Goal: Task Accomplishment & Management: Use online tool/utility

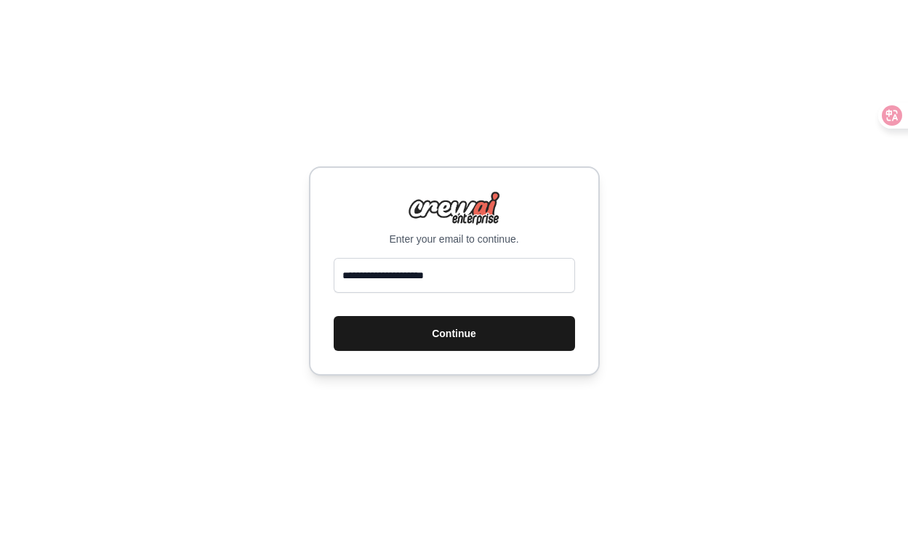
type input "**********"
click at [474, 324] on button "Continue" at bounding box center [454, 333] width 241 height 35
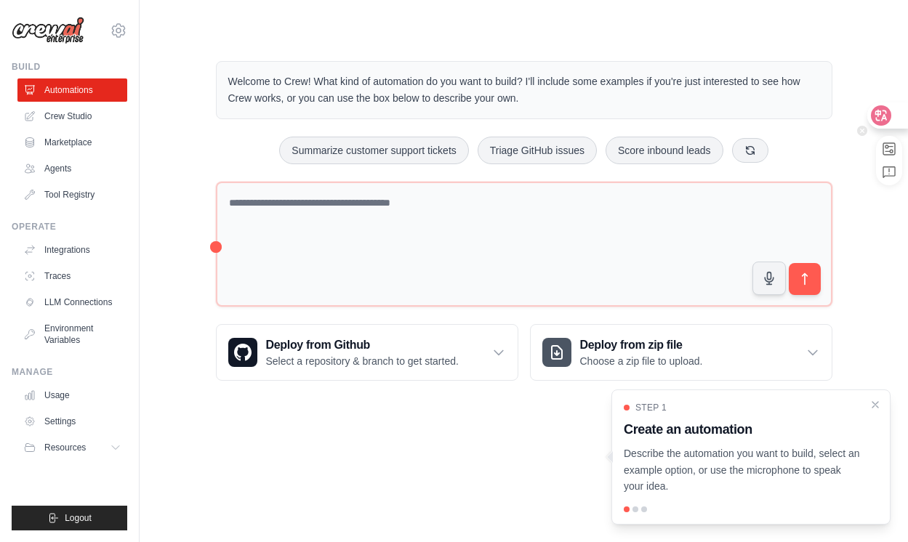
click at [882, 111] on icon at bounding box center [881, 115] width 15 height 15
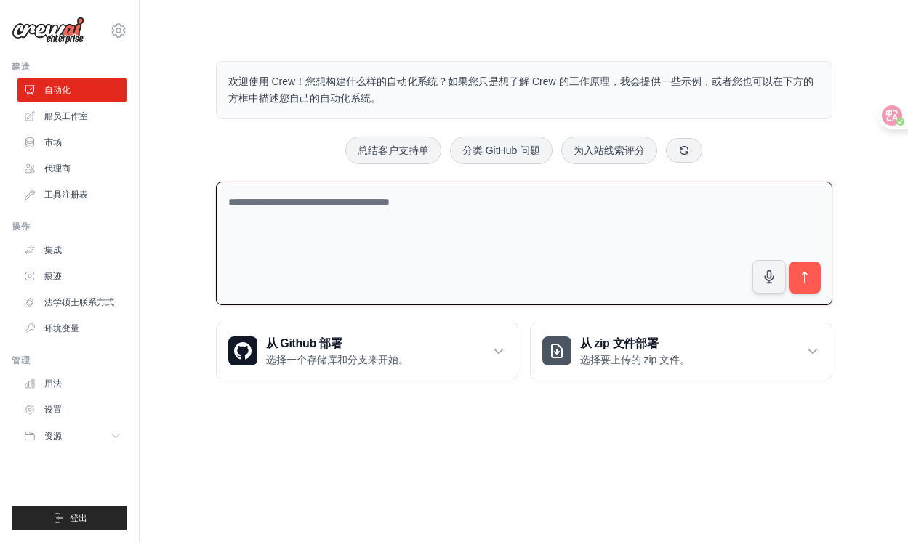
click at [509, 225] on textarea at bounding box center [524, 244] width 617 height 124
click at [102, 119] on link "船员工作室" at bounding box center [74, 116] width 110 height 23
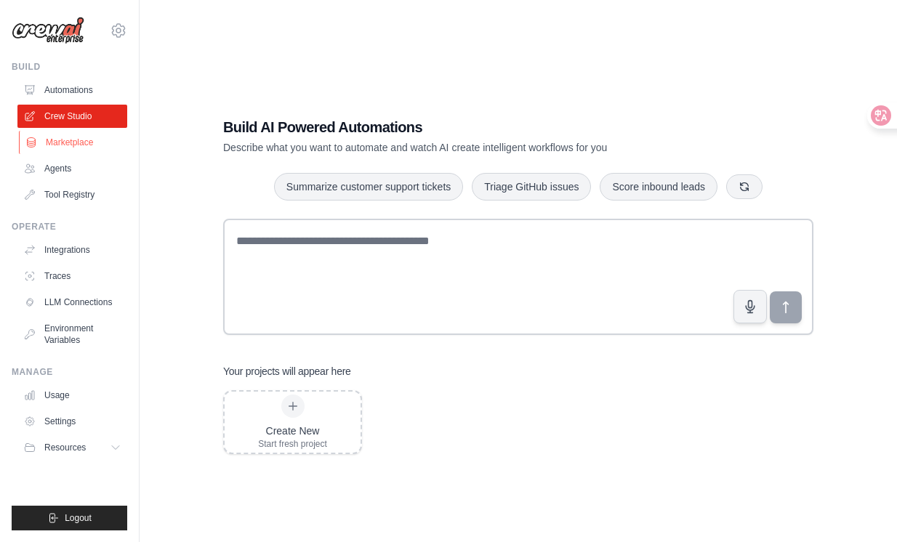
click at [80, 144] on link "Marketplace" at bounding box center [74, 142] width 110 height 23
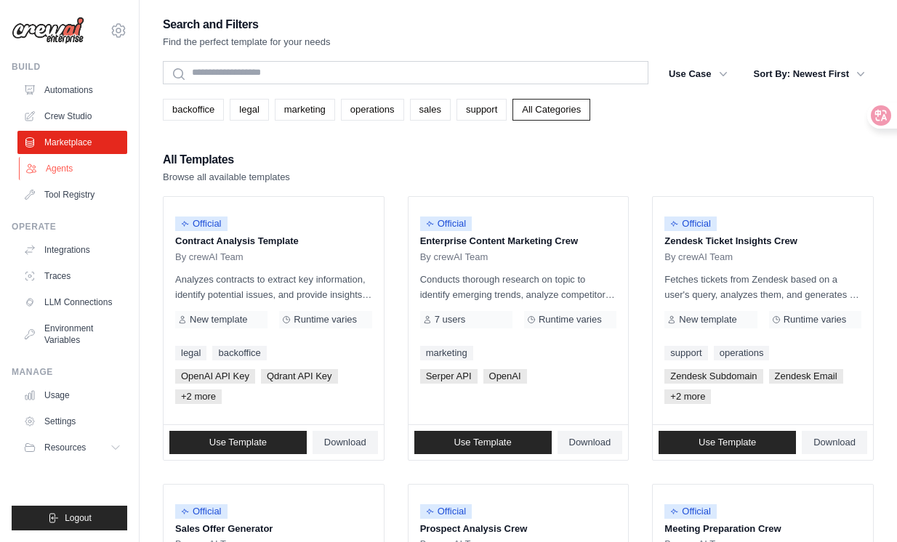
click at [85, 172] on link "Agents" at bounding box center [74, 168] width 110 height 23
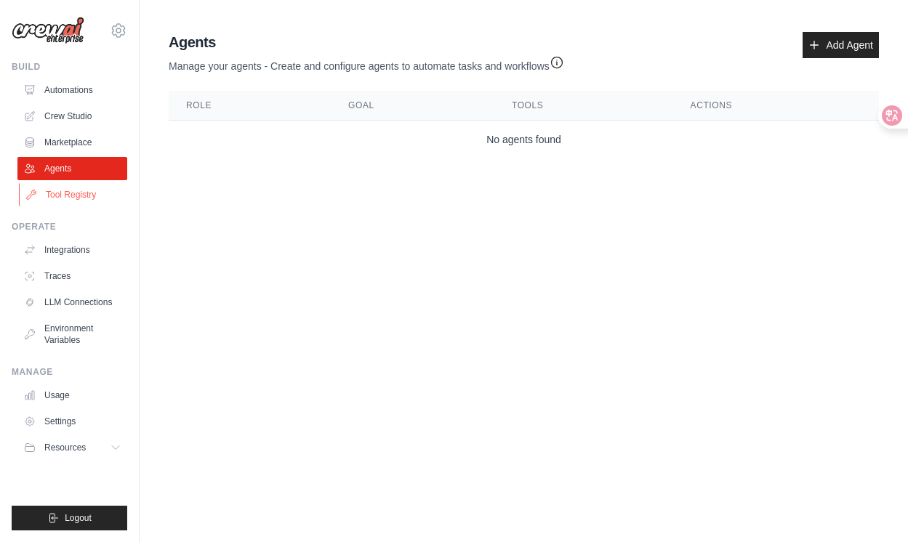
click at [83, 196] on link "Tool Registry" at bounding box center [74, 194] width 110 height 23
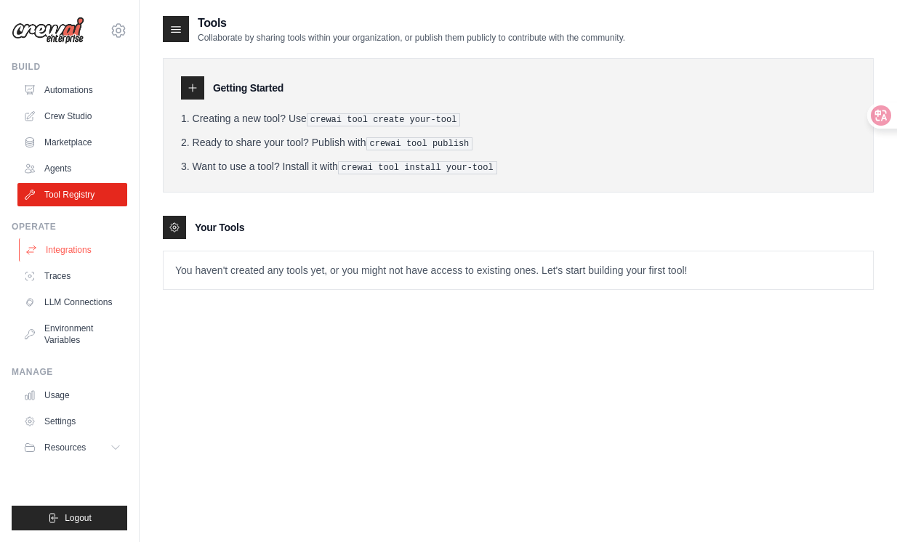
click at [86, 249] on link "Integrations" at bounding box center [74, 249] width 110 height 23
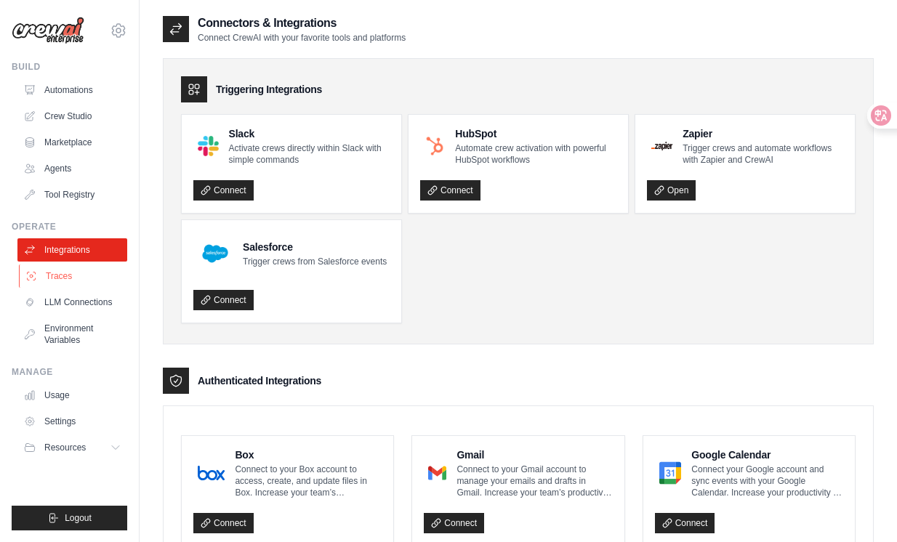
click at [76, 270] on link "Traces" at bounding box center [74, 276] width 110 height 23
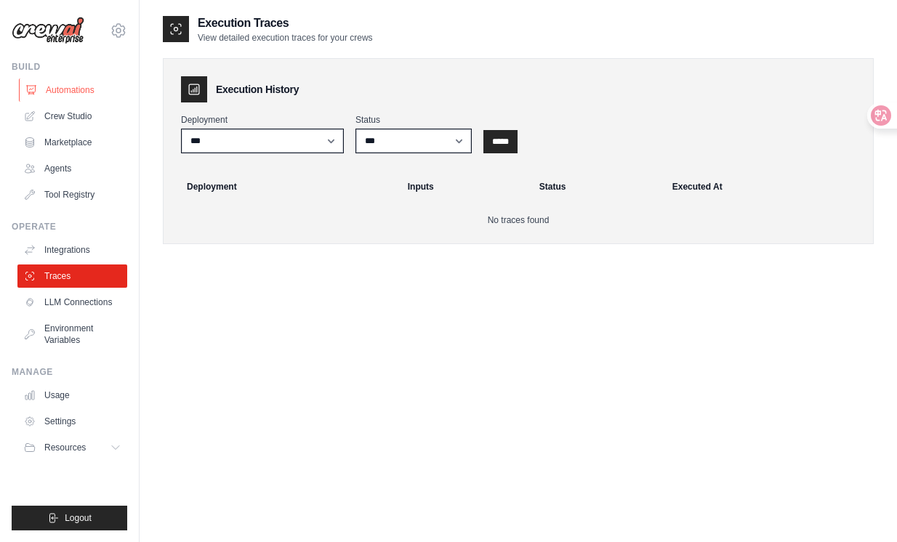
click at [84, 93] on link "Automations" at bounding box center [74, 90] width 110 height 23
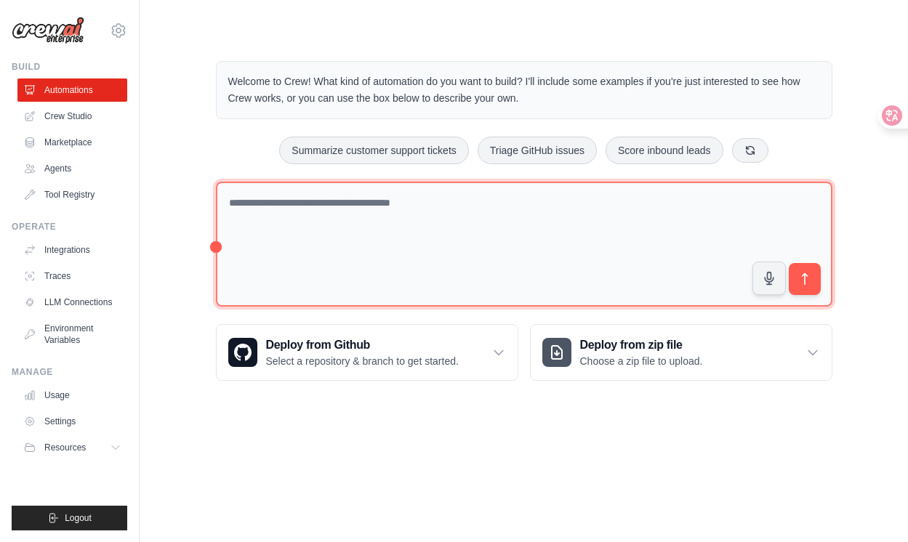
click at [328, 211] on textarea at bounding box center [524, 245] width 617 height 126
type textarea "**********"
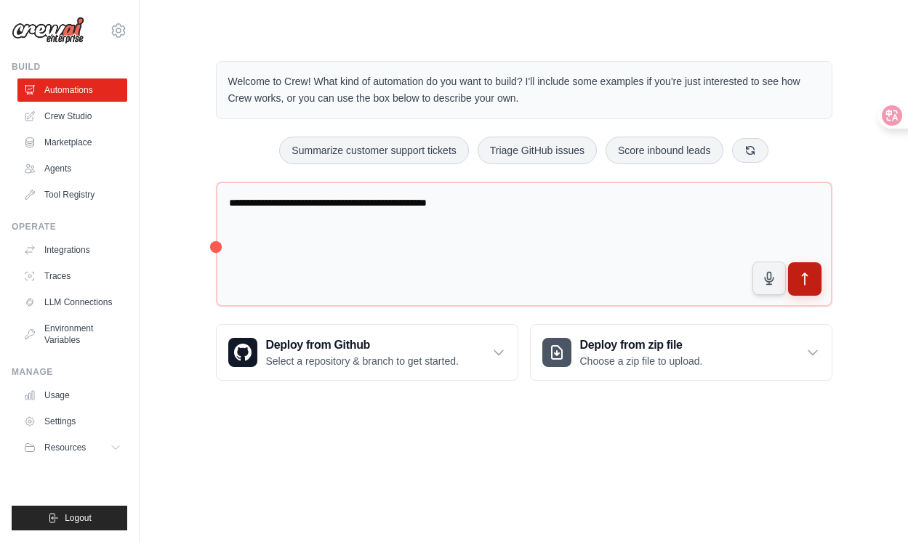
click at [808, 281] on icon "submit" at bounding box center [804, 279] width 15 height 15
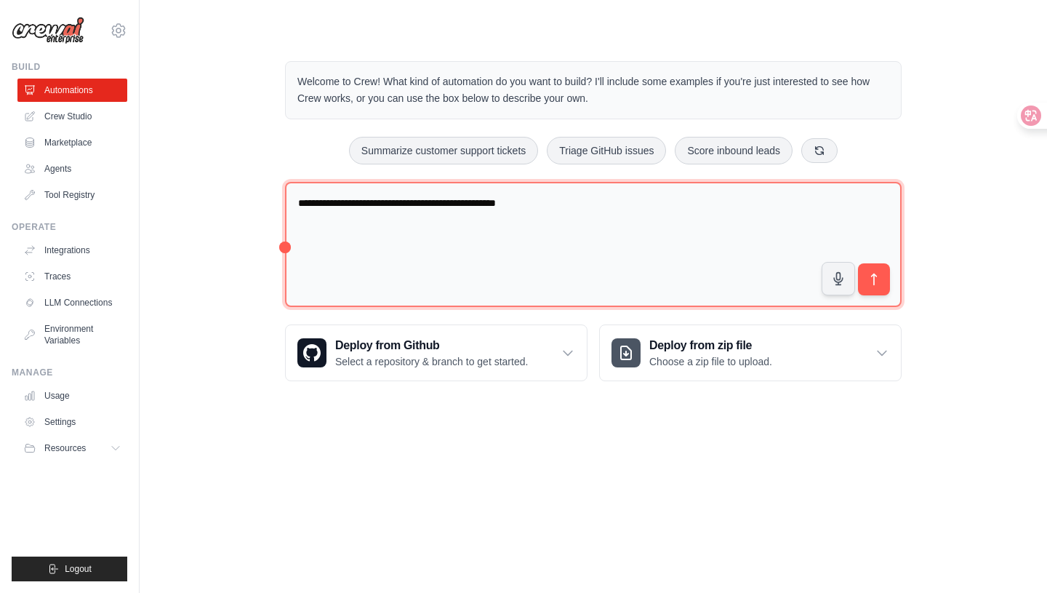
click at [550, 204] on textarea "**********" at bounding box center [593, 245] width 617 height 126
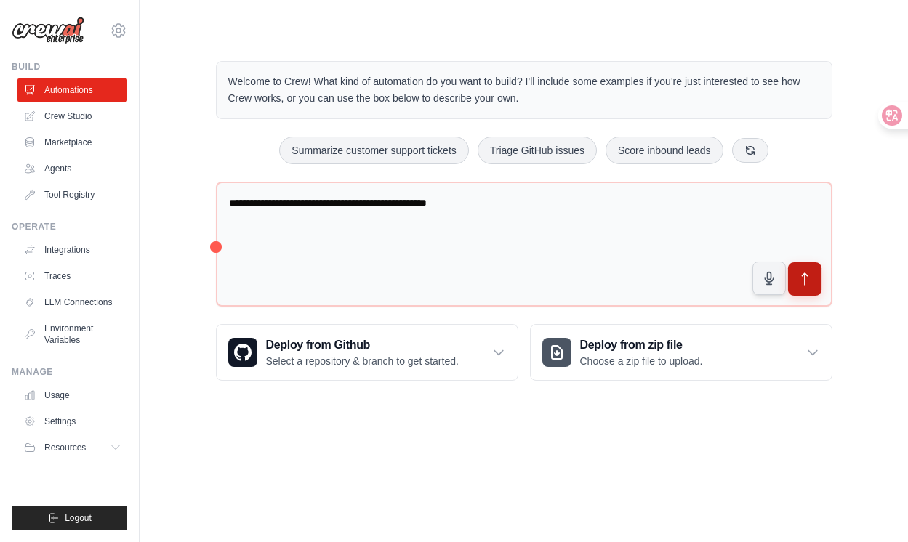
click at [800, 278] on icon "submit" at bounding box center [804, 279] width 15 height 15
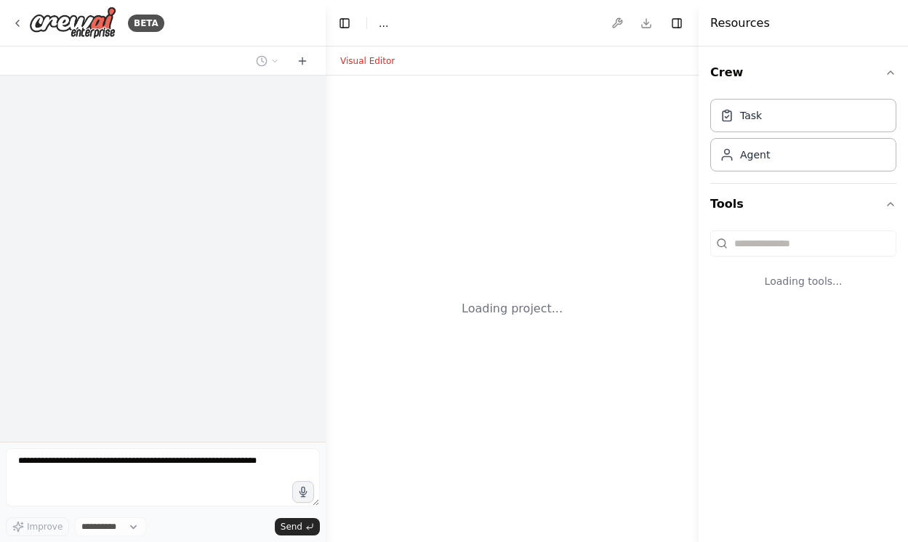
select select "****"
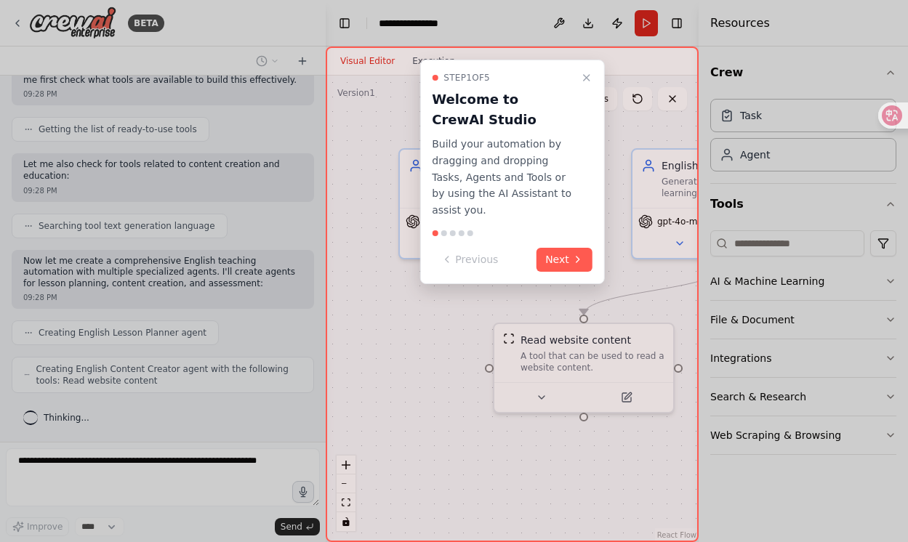
scroll to position [419, 0]
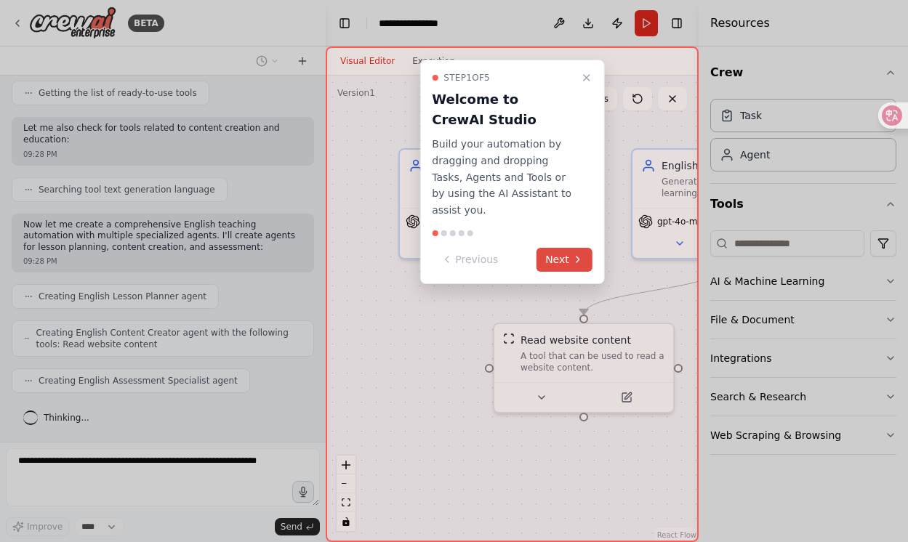
click at [570, 248] on button "Next" at bounding box center [565, 260] width 56 height 24
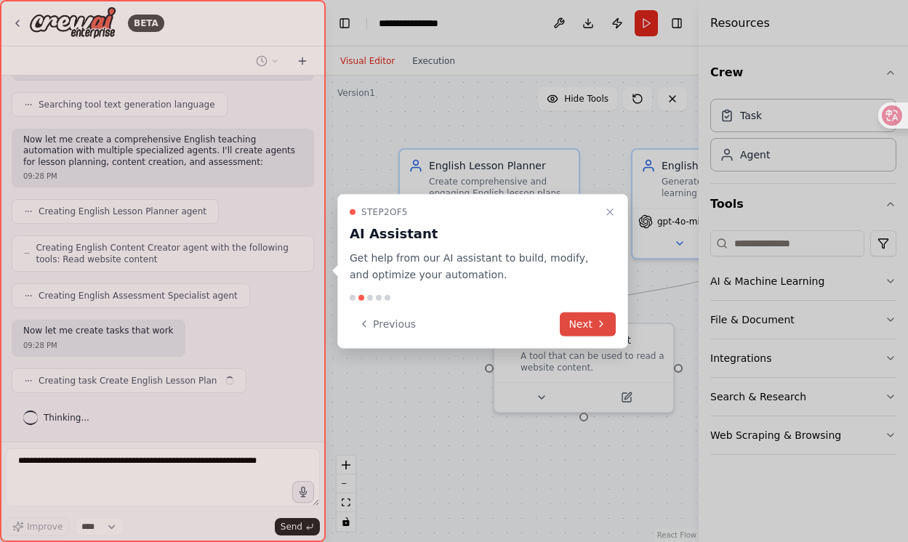
click at [581, 331] on button "Next" at bounding box center [588, 324] width 56 height 24
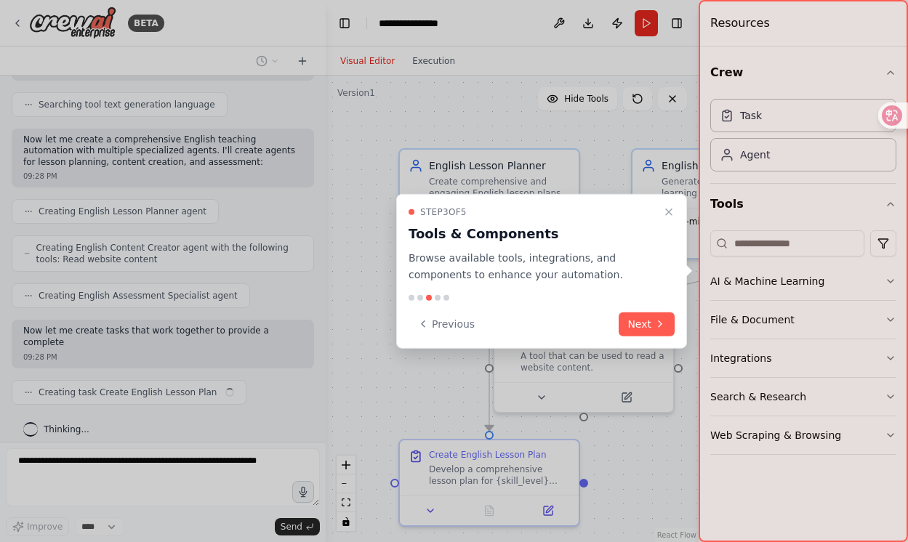
scroll to position [515, 0]
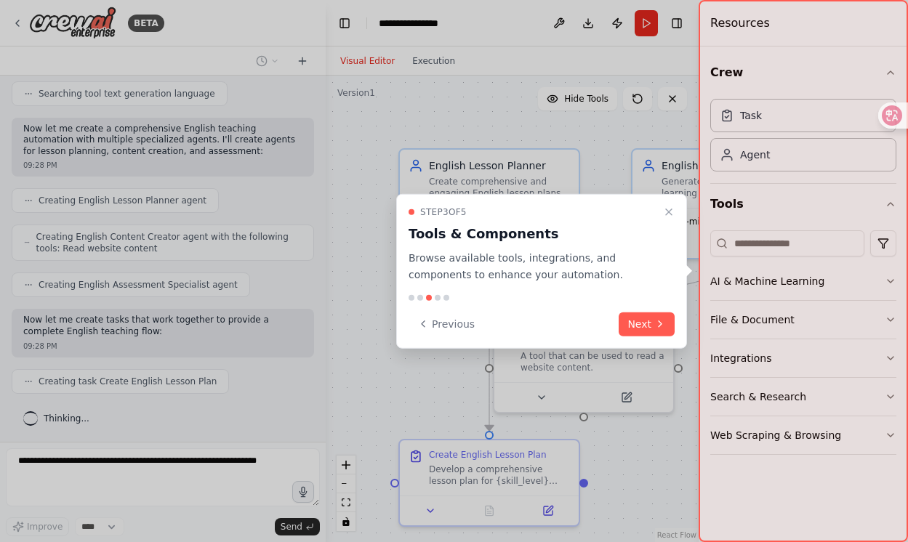
click at [647, 326] on button "Next" at bounding box center [647, 324] width 56 height 24
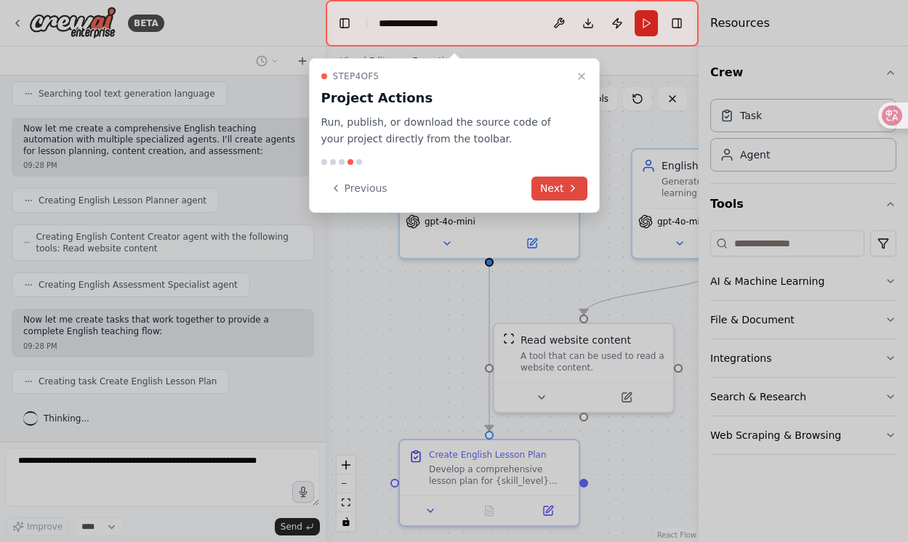
click at [567, 190] on icon at bounding box center [573, 188] width 12 height 12
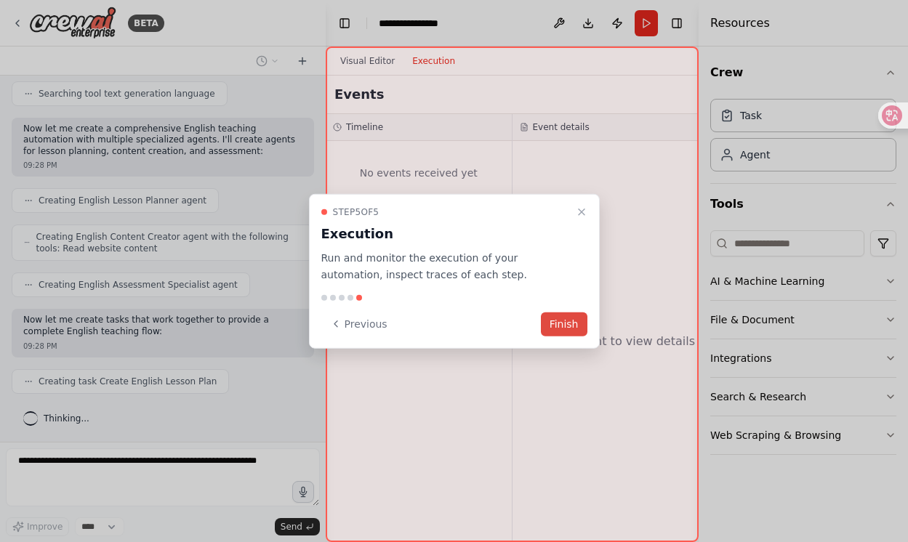
click at [563, 321] on button "Finish" at bounding box center [564, 324] width 47 height 24
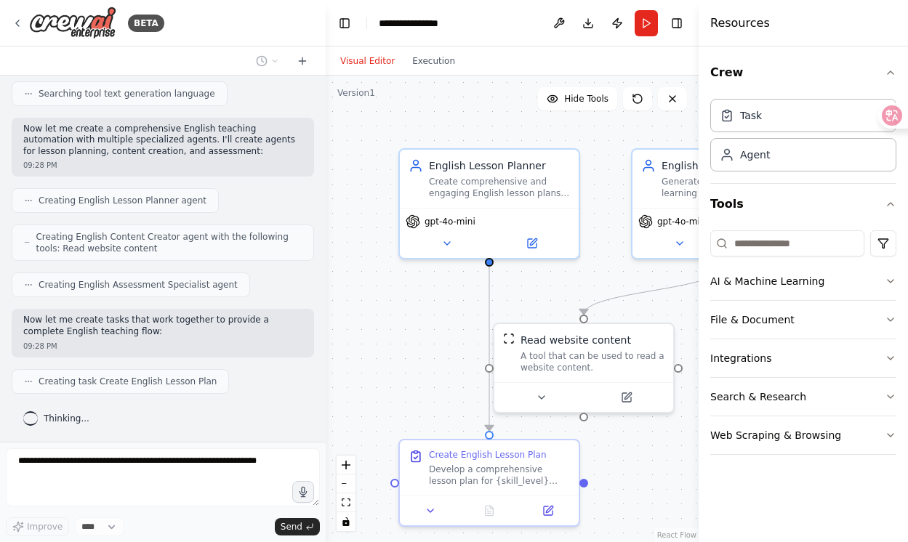
scroll to position [551, 0]
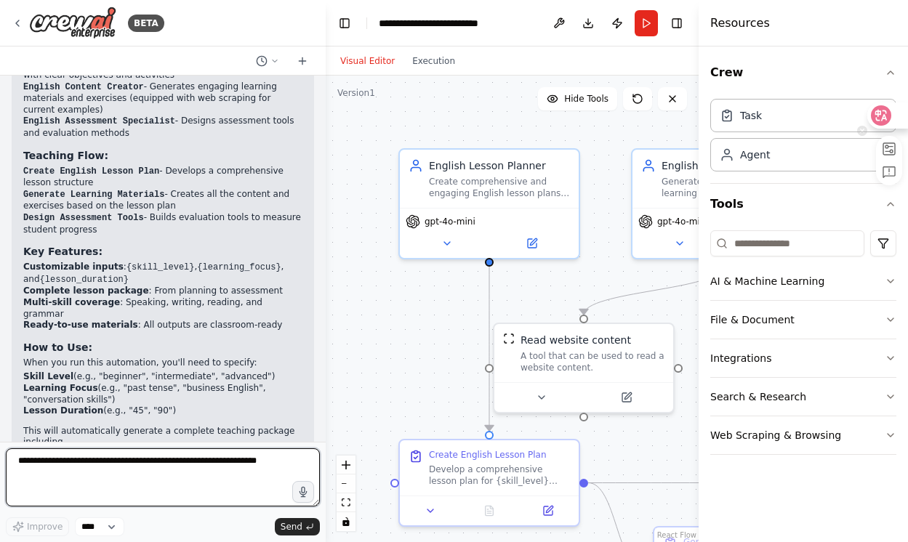
click at [879, 111] on icon at bounding box center [881, 116] width 12 height 12
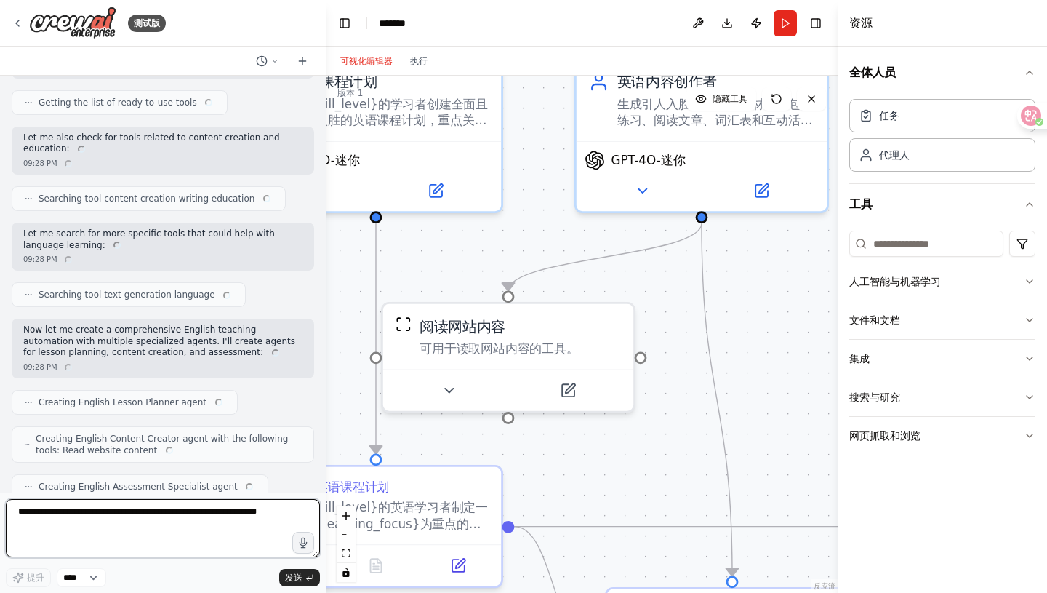
scroll to position [0, 0]
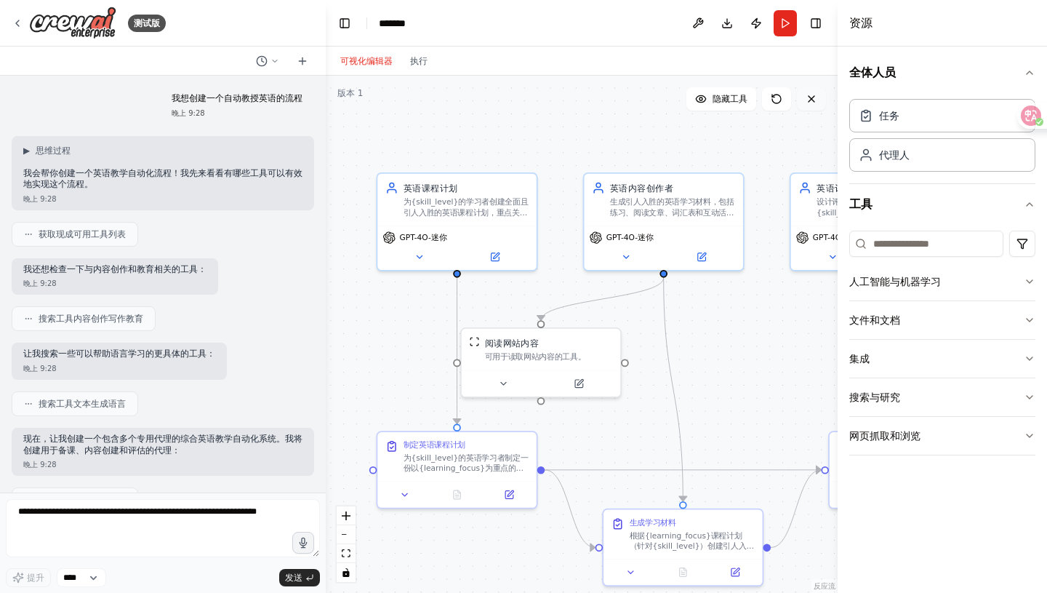
click at [814, 110] on button at bounding box center [811, 98] width 29 height 23
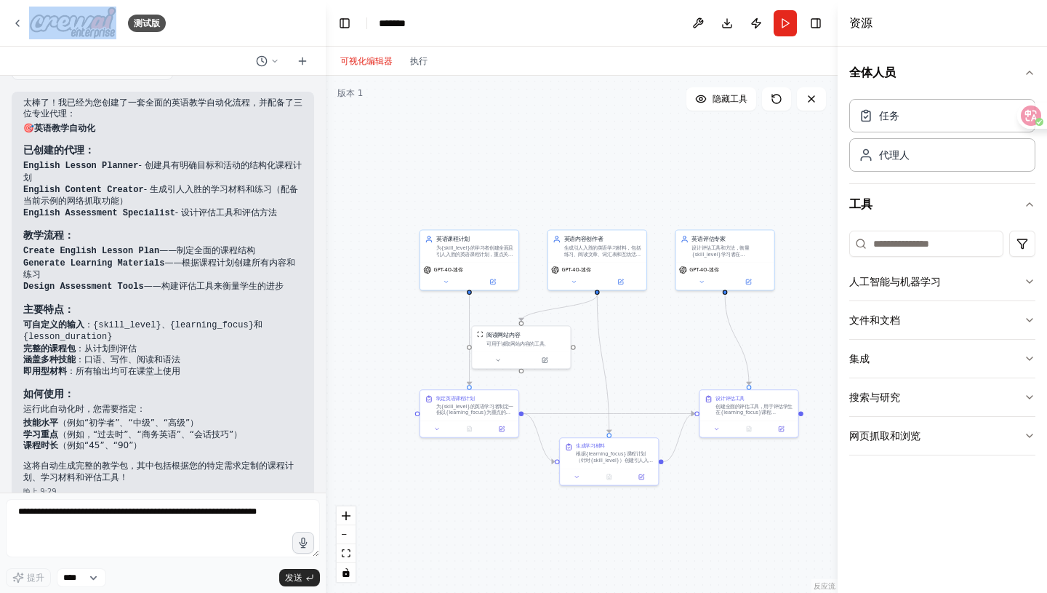
scroll to position [659, 0]
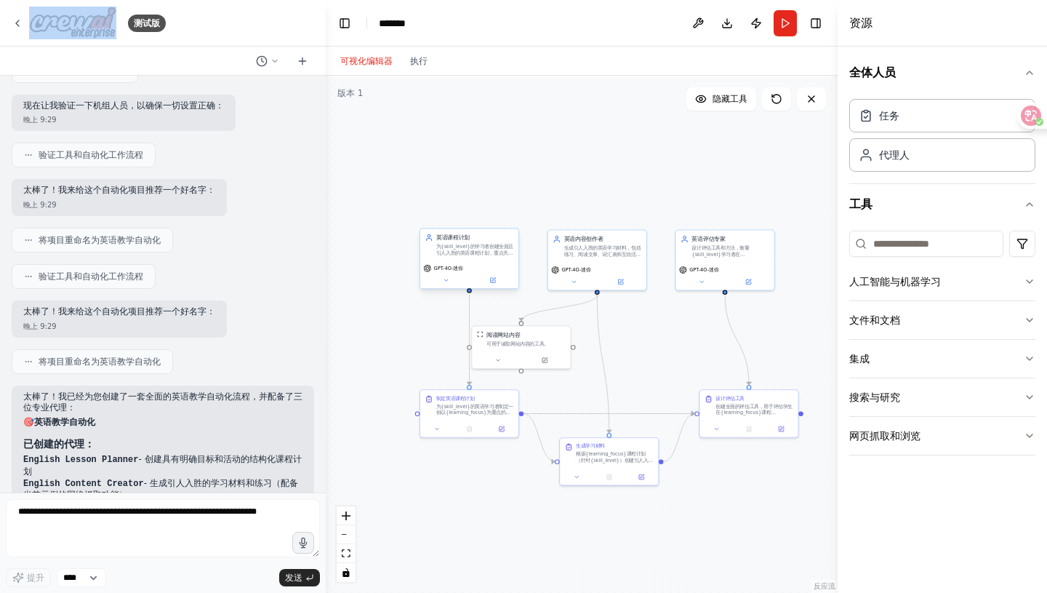
click at [465, 249] on div "为{skill_level}的学习者创建全面且引人入胜的英语课程计划，重点关注{learning_focus}。设计包含目标、活动和评估方法的结构化课程。" at bounding box center [475, 249] width 78 height 13
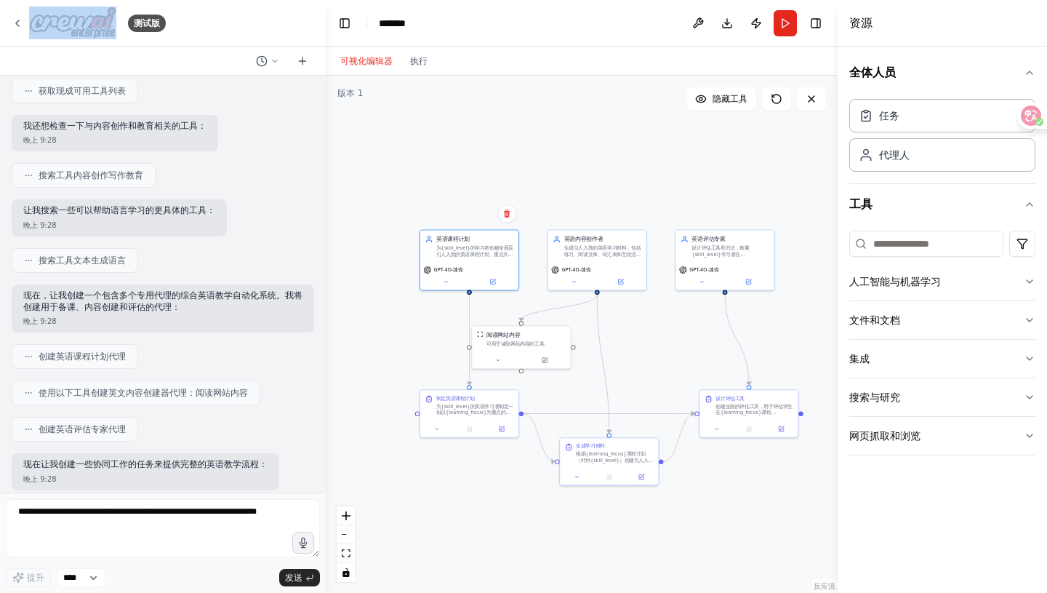
scroll to position [0, 0]
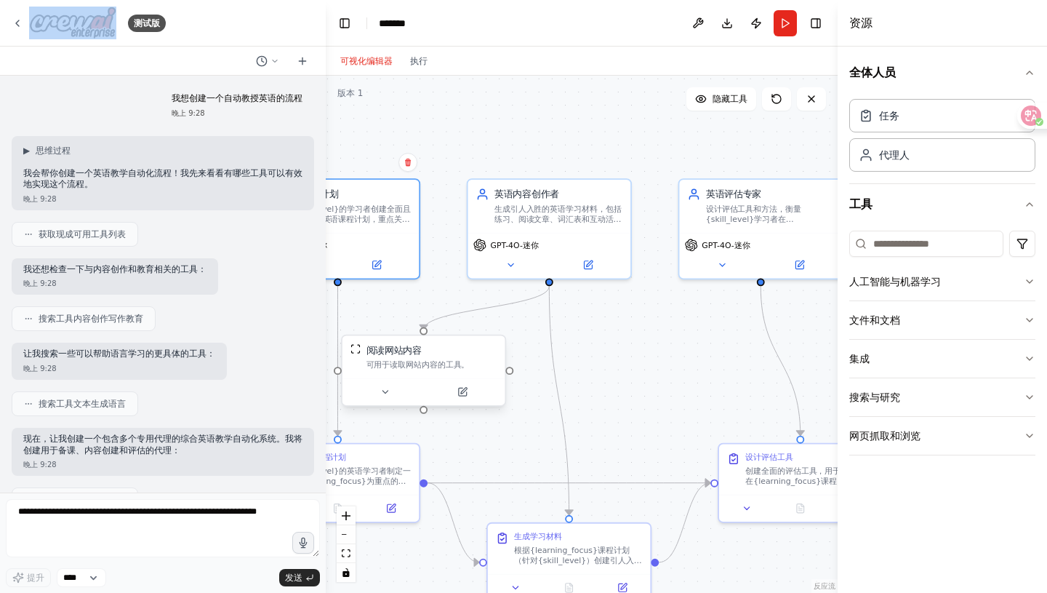
click at [449, 366] on font "可用于读取网站内容的工具。" at bounding box center [417, 364] width 103 height 9
click at [420, 366] on font "可用于读取网站内容的工具。" at bounding box center [417, 364] width 103 height 9
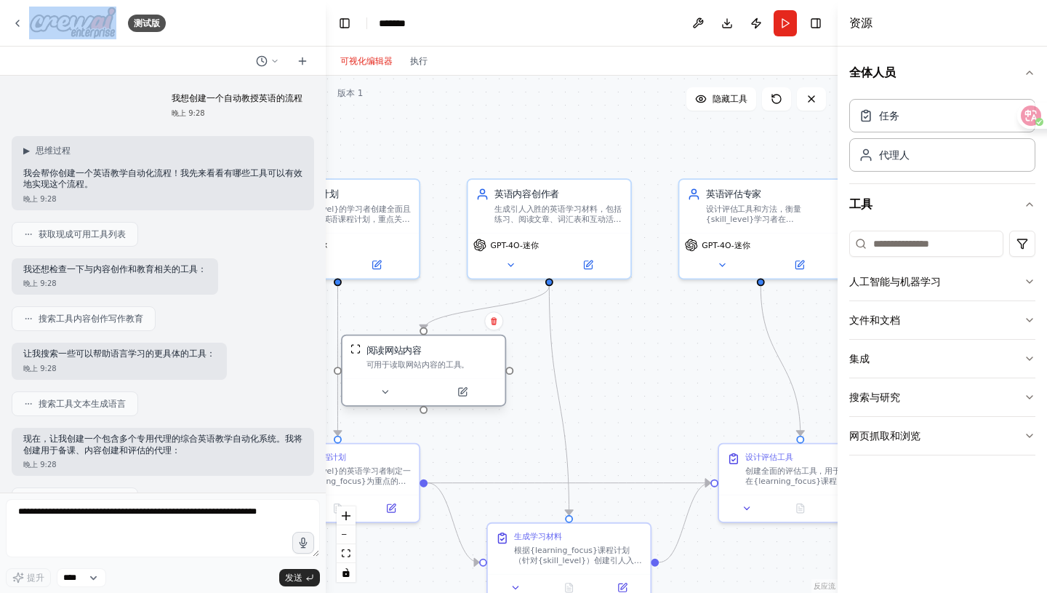
click at [356, 354] on div "阅读网站内容 可用于读取网站内容的工具。" at bounding box center [423, 356] width 147 height 26
click at [356, 351] on img at bounding box center [355, 348] width 11 height 11
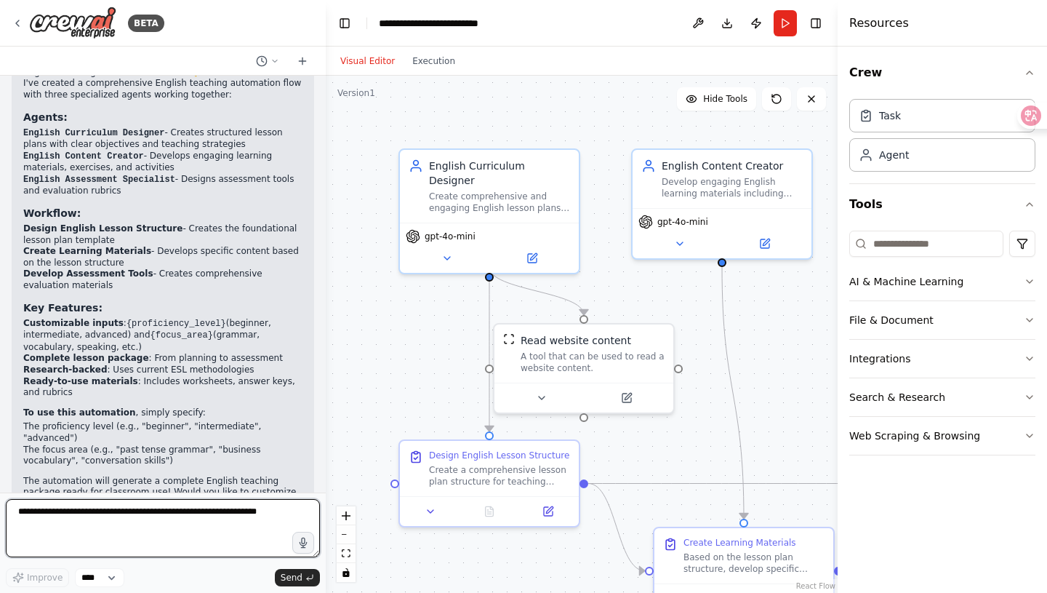
scroll to position [883, 0]
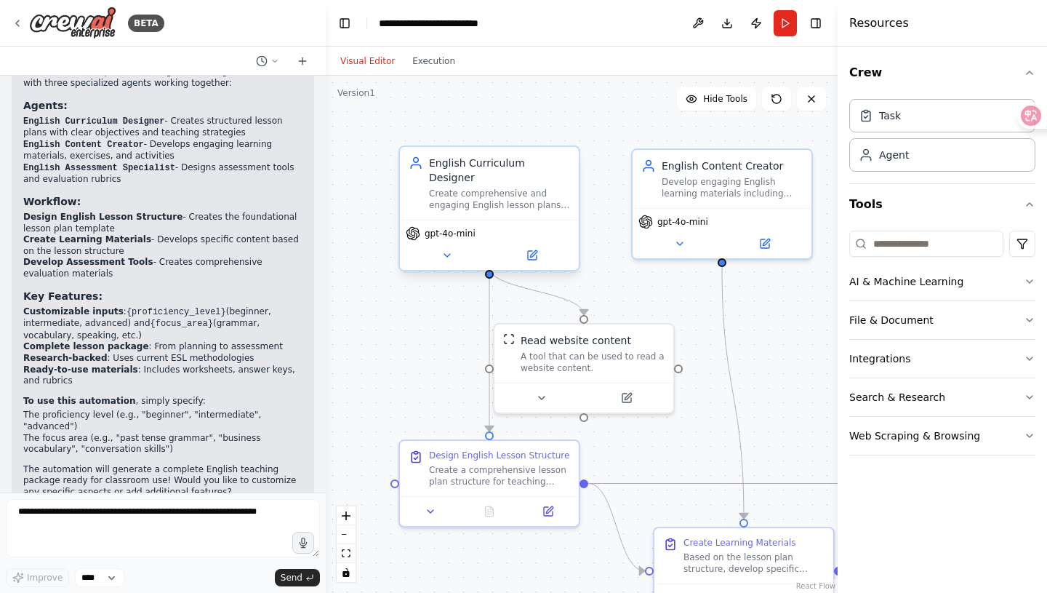
click at [462, 228] on span "gpt-4o-mini" at bounding box center [450, 234] width 51 height 12
click at [446, 226] on div "gpt-4o-mini" at bounding box center [441, 233] width 70 height 15
click at [449, 249] on icon at bounding box center [447, 255] width 12 height 12
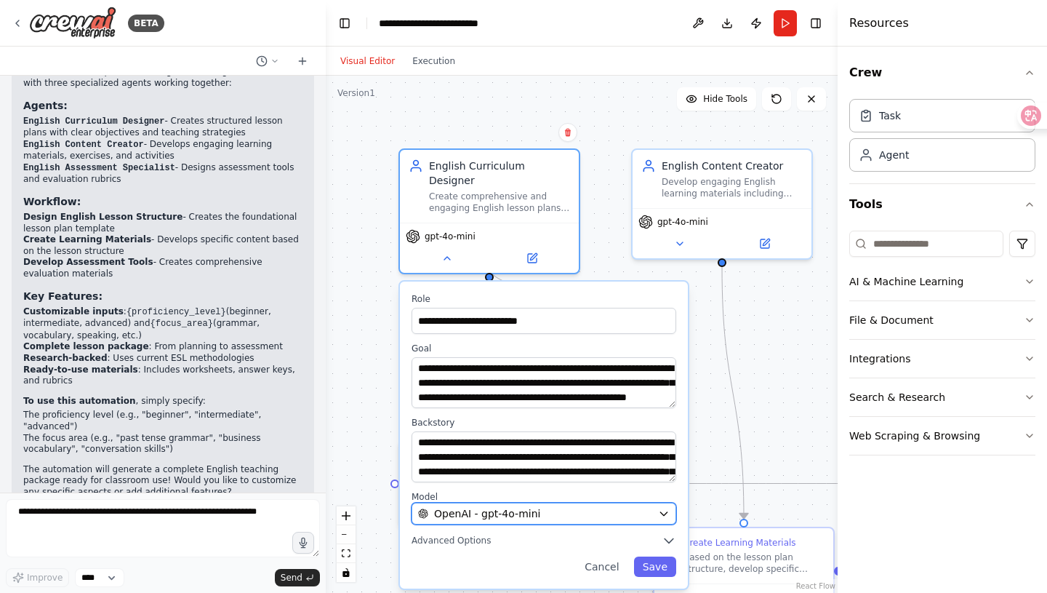
click at [539, 506] on div "OpenAI - gpt-4o-mini" at bounding box center [535, 513] width 234 height 15
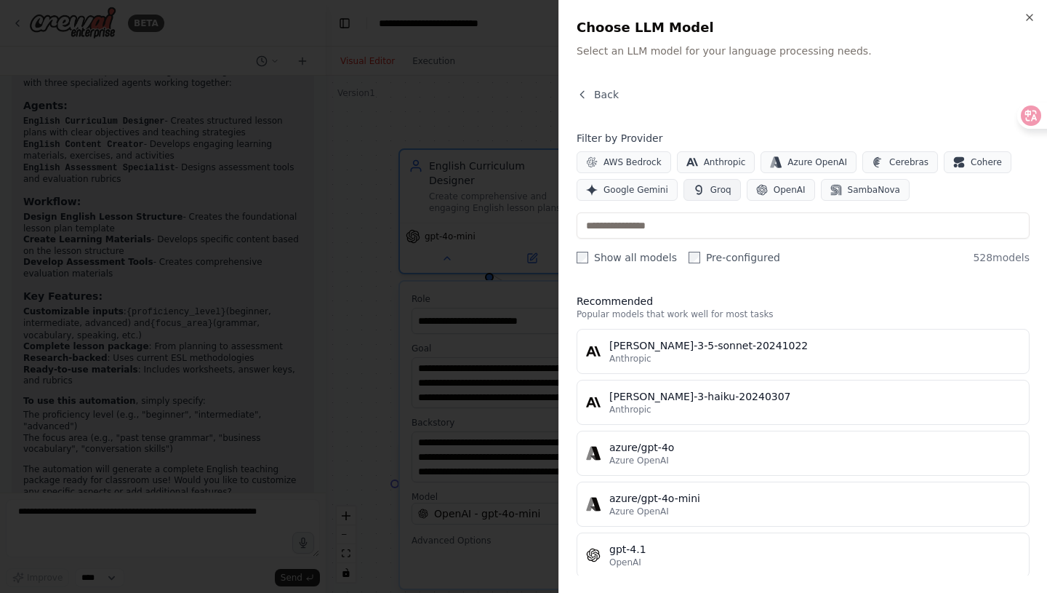
click at [715, 189] on span "Groq" at bounding box center [720, 190] width 21 height 12
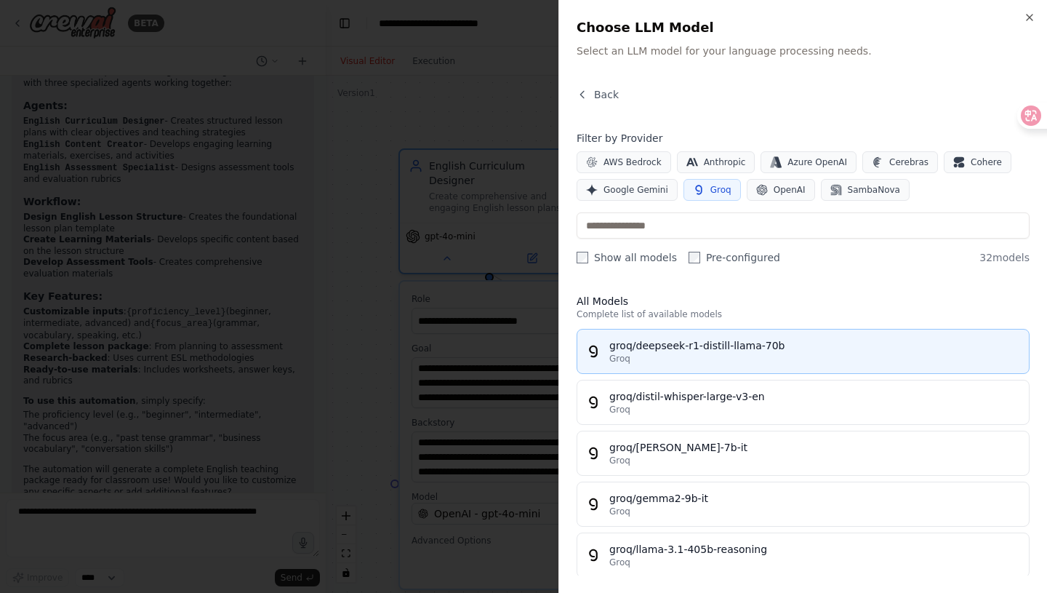
click at [694, 358] on div "Groq" at bounding box center [814, 359] width 411 height 12
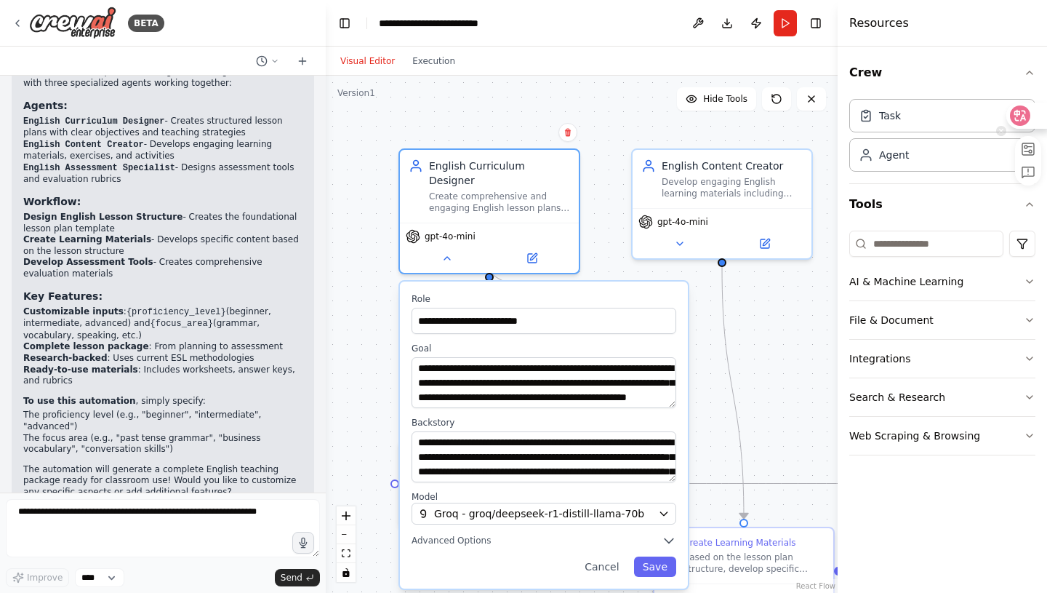
click at [907, 116] on icon at bounding box center [1020, 115] width 20 height 20
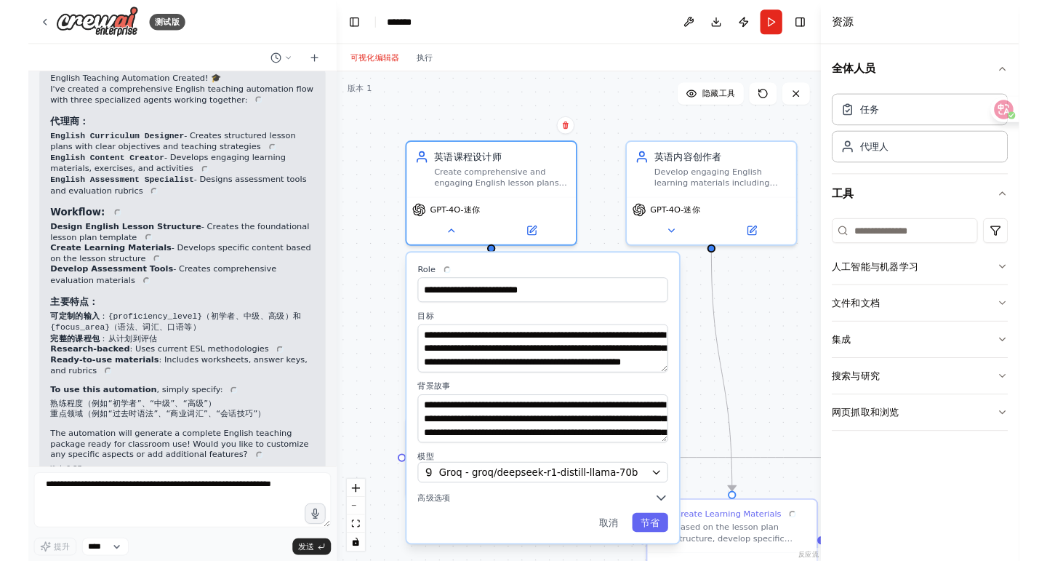
scroll to position [792, 0]
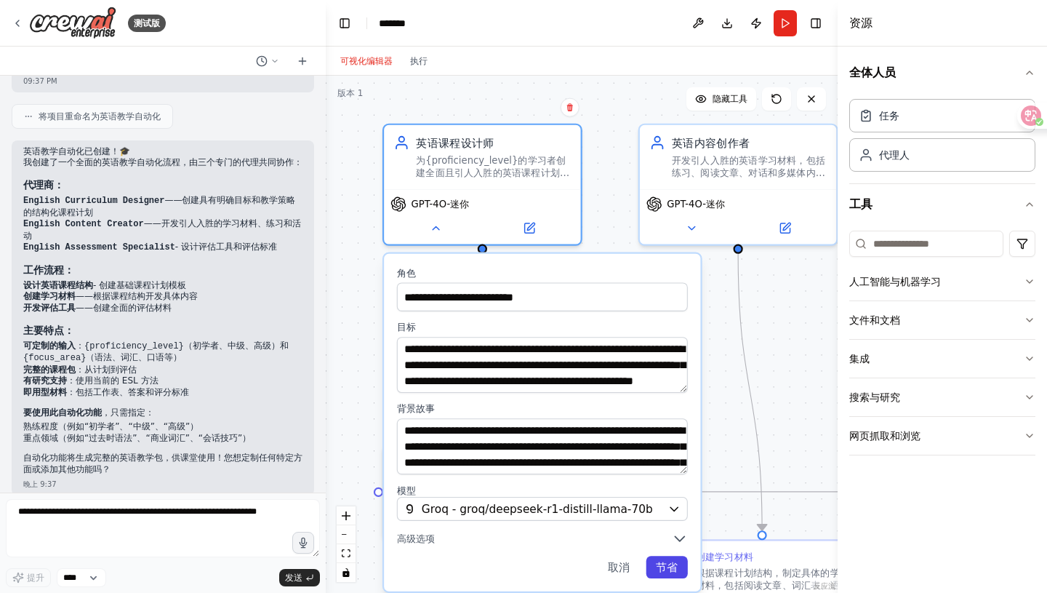
click at [662, 542] on font "节省" at bounding box center [667, 567] width 23 height 13
click at [667, 542] on font "节省" at bounding box center [667, 567] width 23 height 13
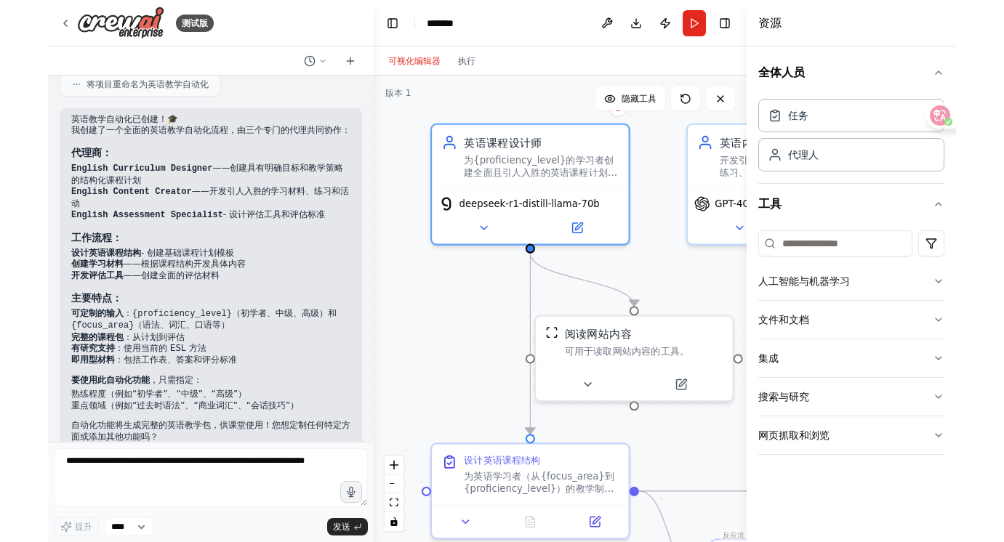
scroll to position [842, 0]
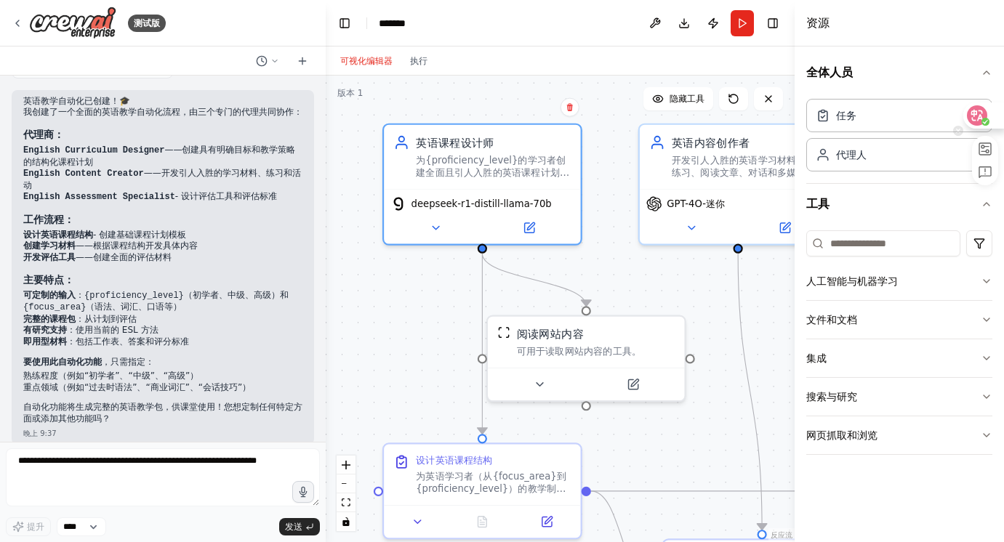
click at [907, 113] on icon at bounding box center [977, 115] width 15 height 15
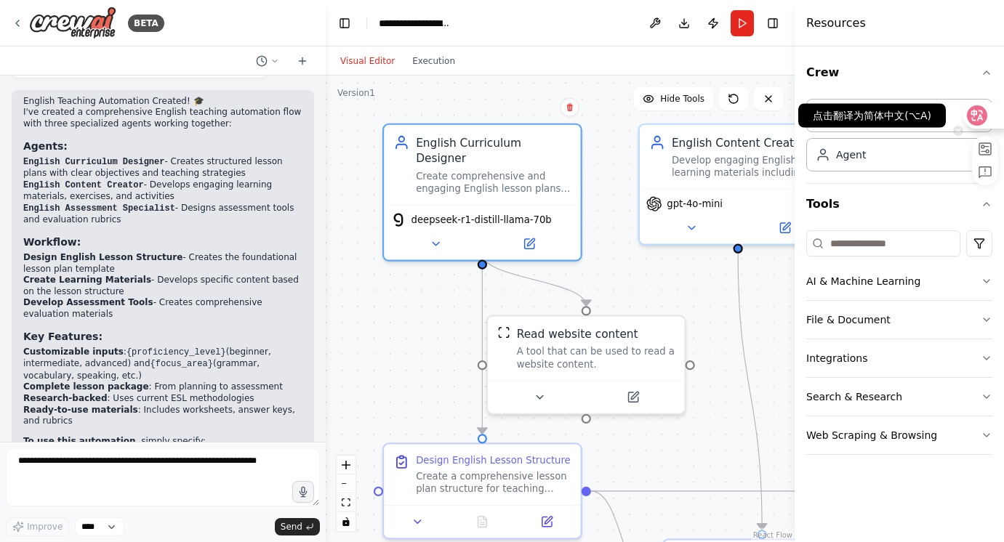
scroll to position [883, 0]
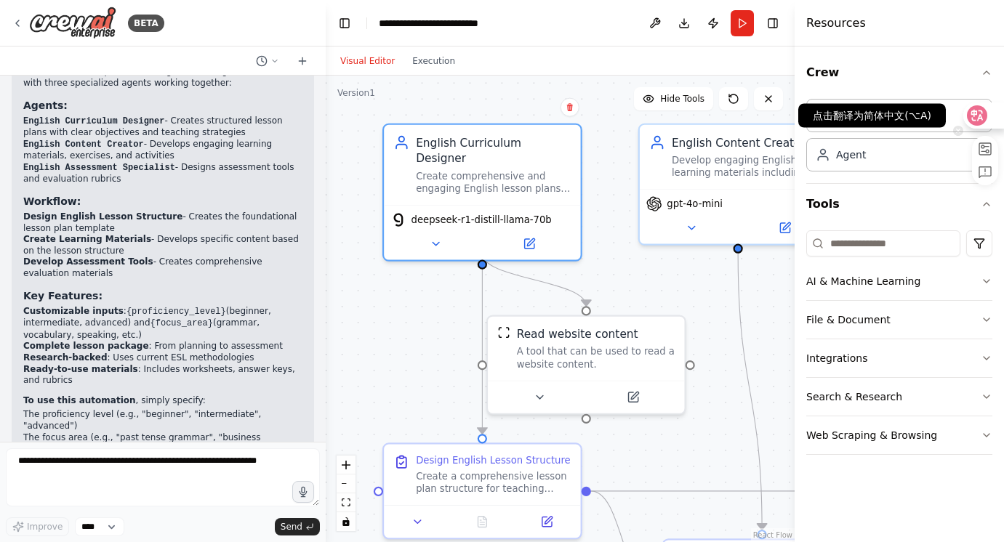
click at [907, 113] on icon at bounding box center [977, 116] width 12 height 12
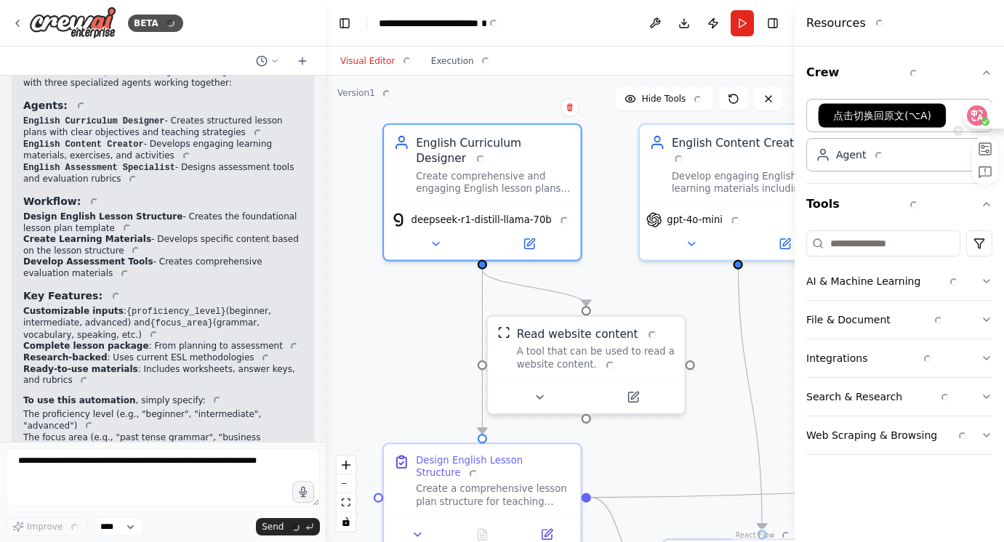
scroll to position [842, 0]
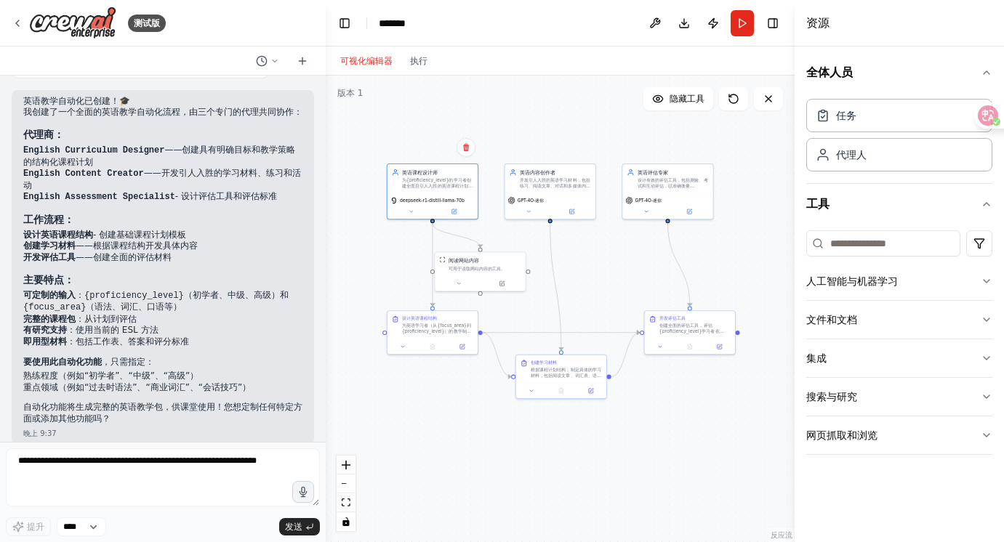
drag, startPoint x: 707, startPoint y: 281, endPoint x: 499, endPoint y: 238, distance: 212.4
click at [499, 238] on div ".deletable-edge-delete-btn { width: 20px; height: 20px; border: 0px solid #ffff…" at bounding box center [560, 309] width 469 height 467
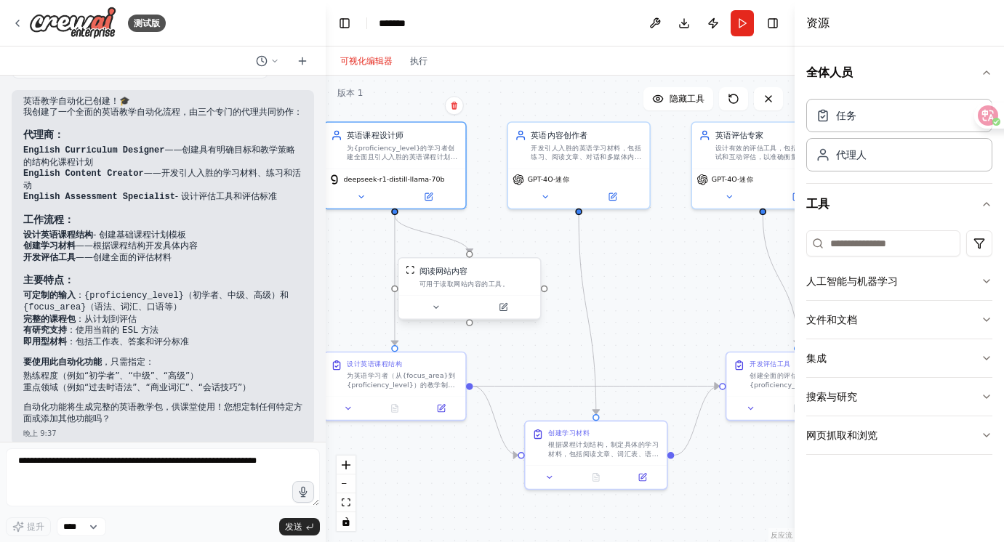
click at [457, 277] on div "阅读网站内容 可用于读取网站内容的工具。" at bounding box center [476, 276] width 114 height 23
click at [441, 310] on button at bounding box center [435, 307] width 65 height 14
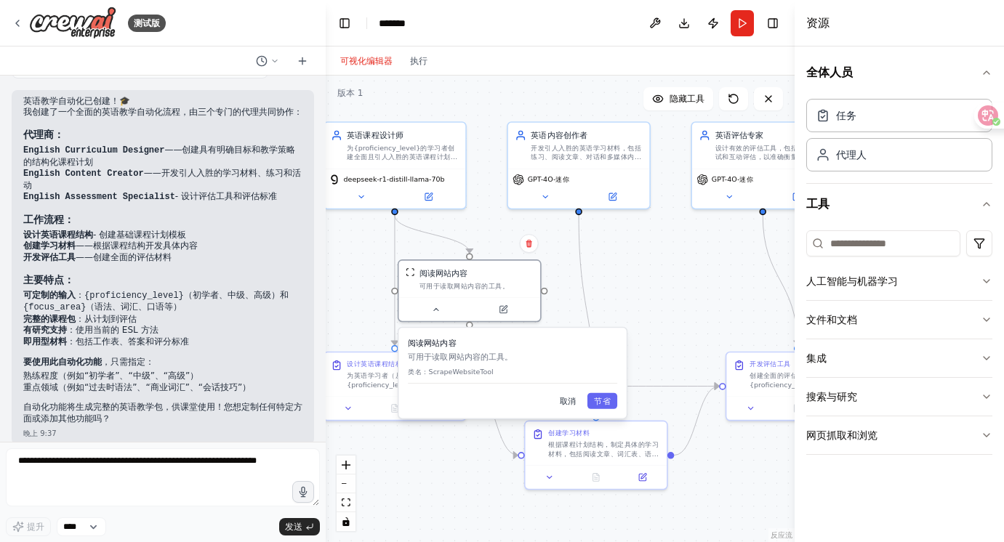
click at [573, 406] on button "取消" at bounding box center [568, 401] width 30 height 16
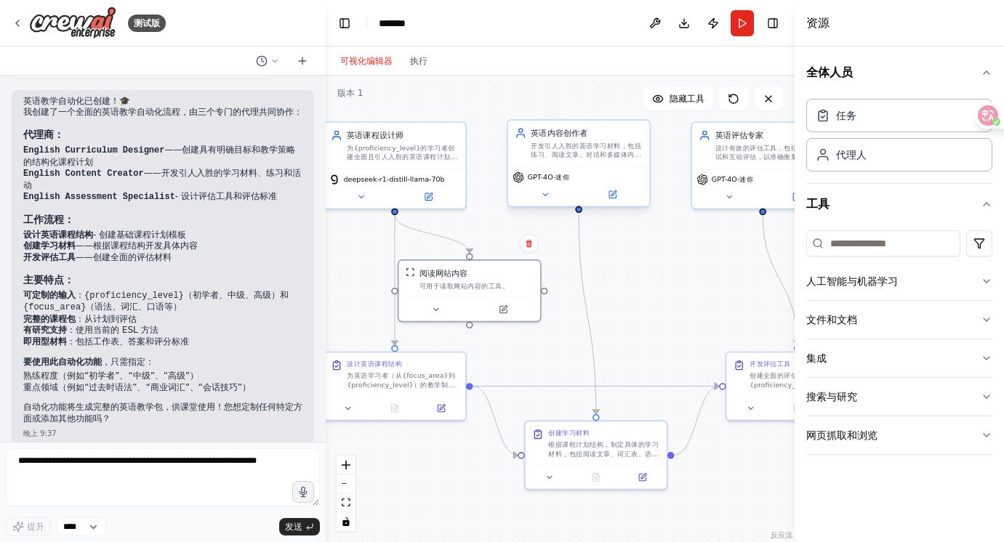
click at [541, 204] on div "GPT-4O-迷你" at bounding box center [579, 186] width 142 height 40
click at [555, 203] on div "GPT-4O-迷你" at bounding box center [579, 186] width 142 height 40
click at [547, 199] on button at bounding box center [545, 195] width 65 height 14
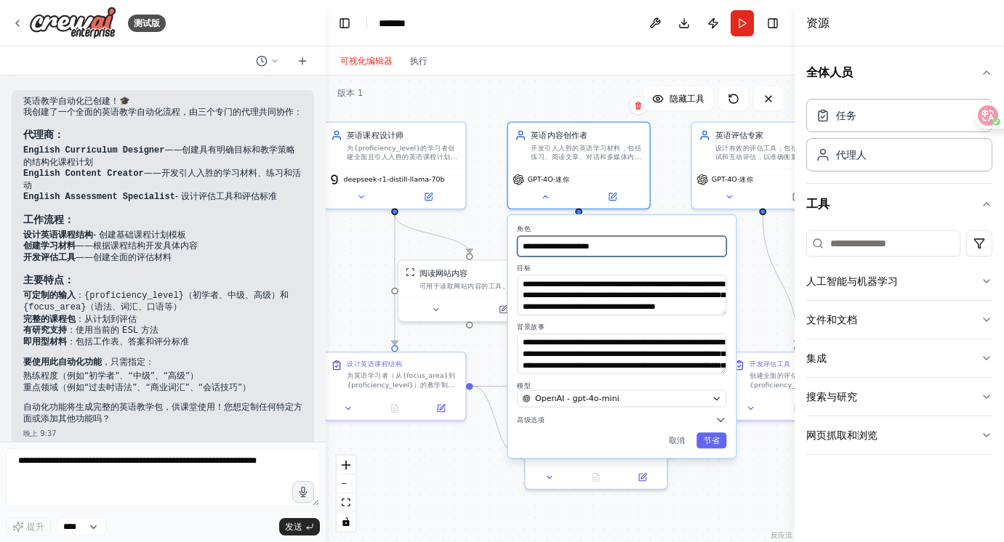
click at [629, 240] on input "**********" at bounding box center [621, 246] width 209 height 20
drag, startPoint x: 656, startPoint y: 267, endPoint x: 656, endPoint y: 283, distance: 16.0
click at [656, 267] on label "目标" at bounding box center [621, 268] width 209 height 9
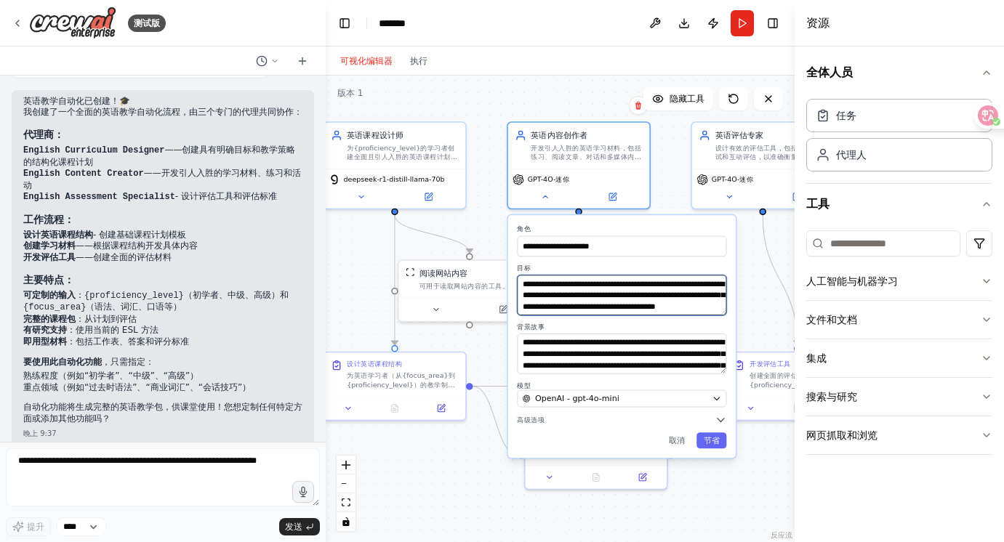
click at [655, 289] on textarea "**********" at bounding box center [621, 295] width 209 height 40
click at [483, 224] on div ".deletable-edge-delete-btn { width: 20px; height: 20px; border: 0px solid #ffff…" at bounding box center [560, 309] width 469 height 467
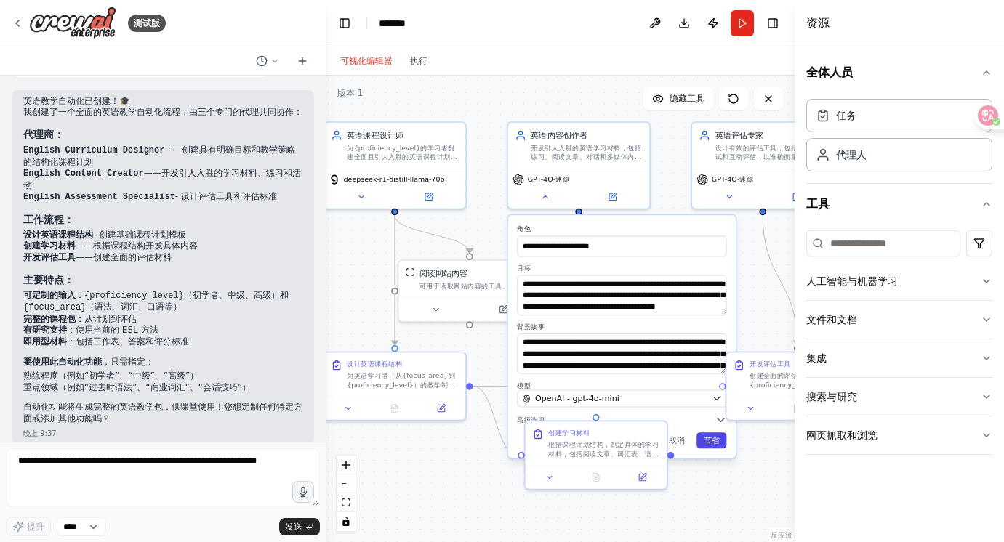
click at [704, 446] on button "节省" at bounding box center [711, 441] width 30 height 16
click at [725, 508] on div ".deletable-edge-delete-btn { width: 20px; height: 20px; border: 0px solid #ffff…" at bounding box center [560, 309] width 469 height 467
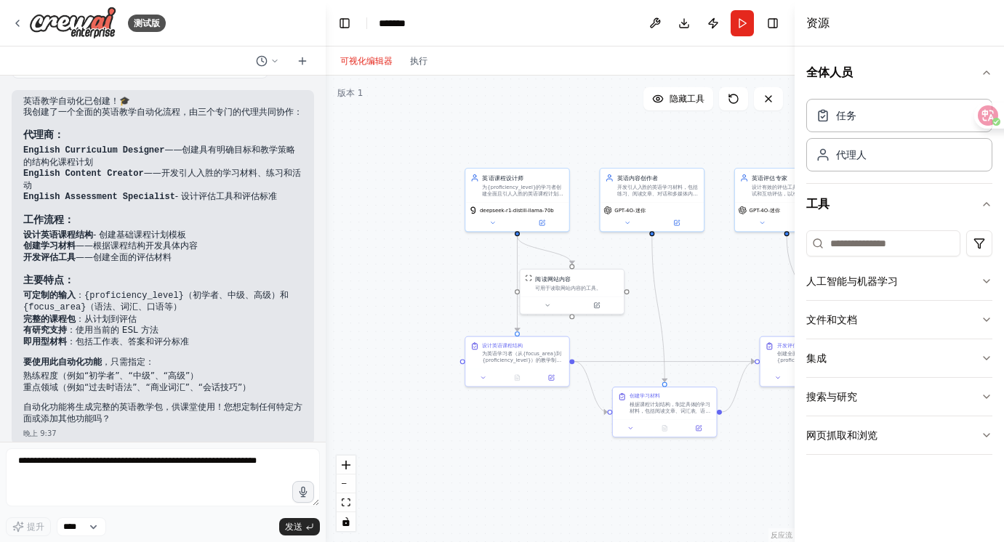
click at [826, 25] on font "资源" at bounding box center [817, 23] width 23 height 14
click at [735, 21] on button "Run" at bounding box center [742, 23] width 23 height 26
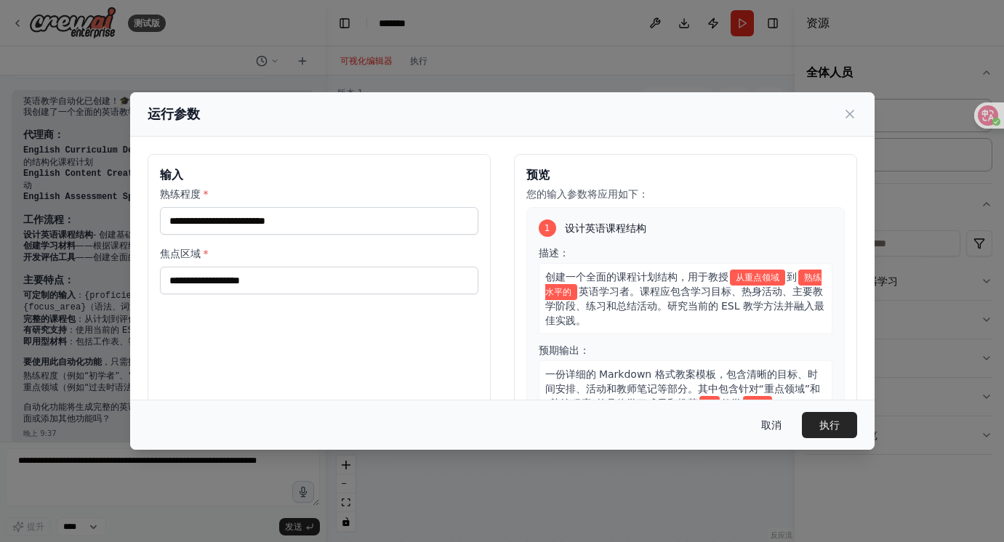
click at [766, 429] on font "取消" at bounding box center [771, 425] width 20 height 12
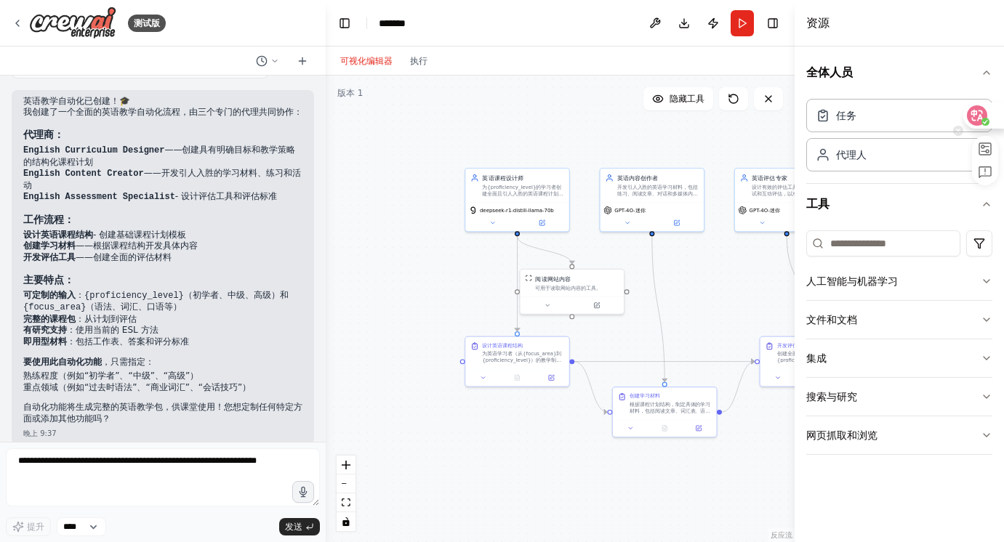
click at [907, 115] on icon at bounding box center [977, 115] width 20 height 20
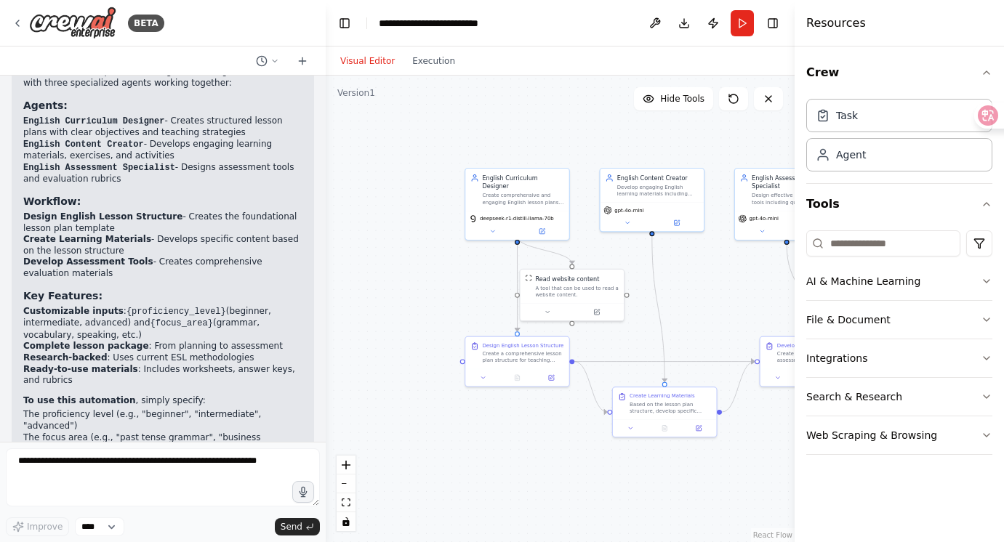
click at [832, 23] on h4 "Resources" at bounding box center [836, 23] width 60 height 17
click at [827, 75] on button "Crew" at bounding box center [899, 72] width 186 height 41
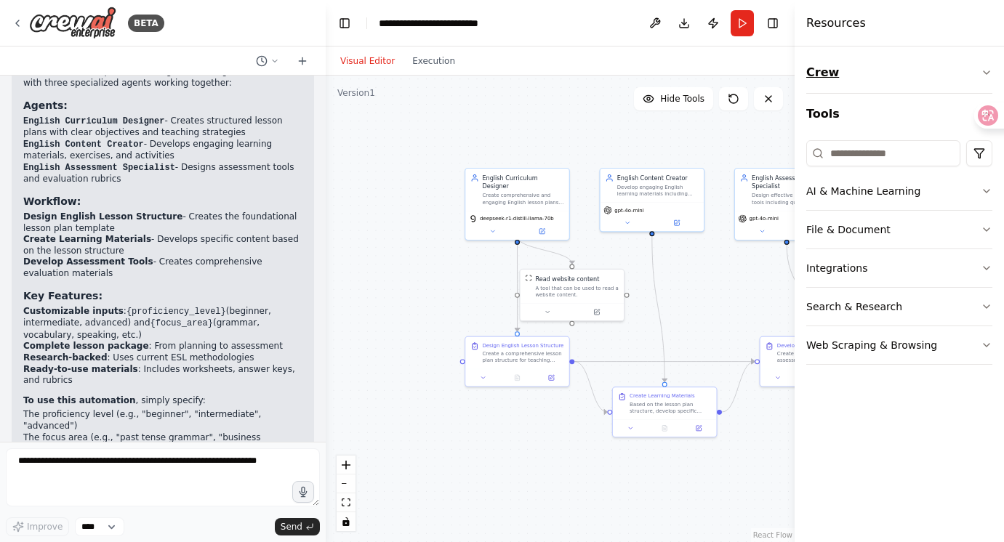
click at [827, 75] on button "Crew" at bounding box center [899, 72] width 186 height 41
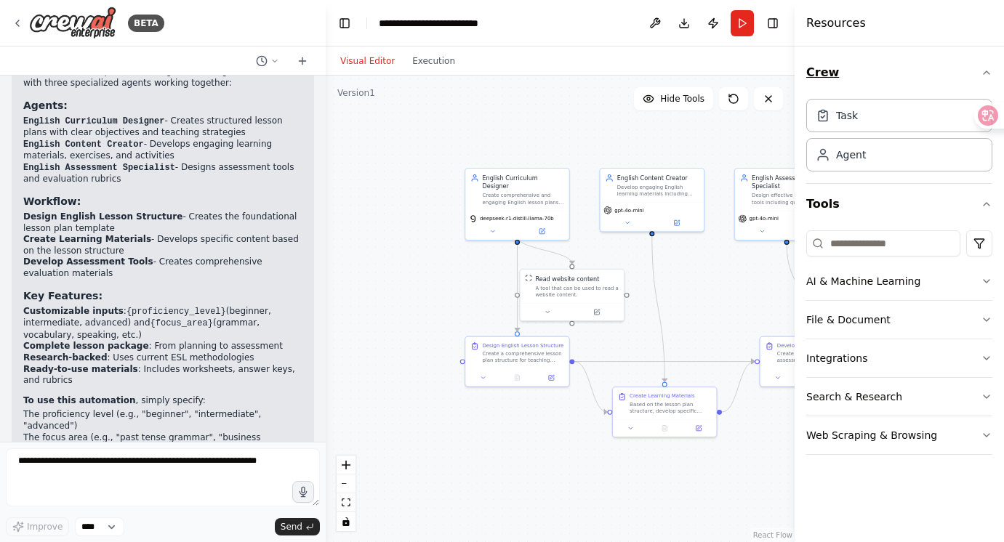
click at [827, 75] on button "Crew" at bounding box center [899, 72] width 186 height 41
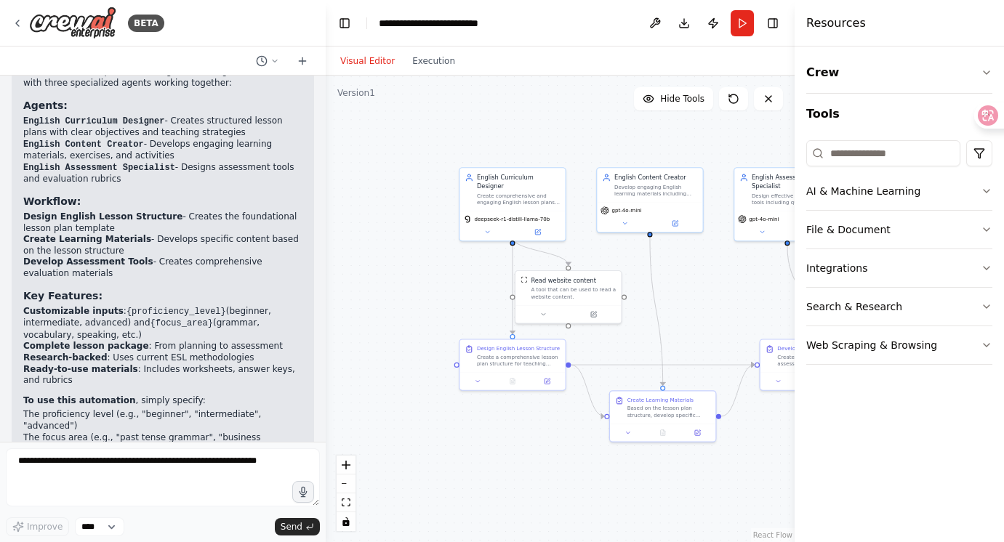
click at [705, 254] on div ".deletable-edge-delete-btn { width: 20px; height: 20px; border: 0px solid #ffff…" at bounding box center [560, 309] width 469 height 467
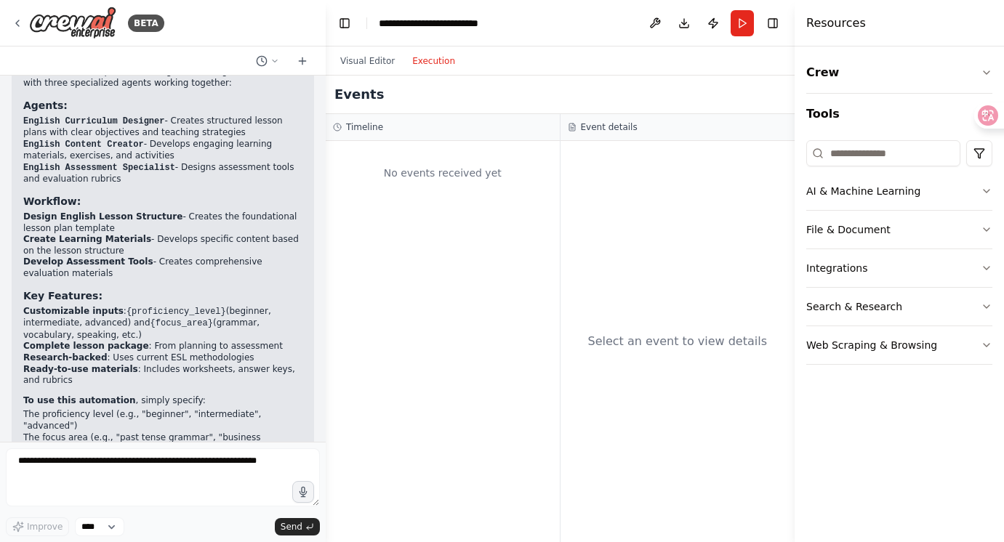
click at [443, 57] on button "Execution" at bounding box center [433, 60] width 60 height 17
click at [364, 57] on button "Visual Editor" at bounding box center [368, 60] width 72 height 17
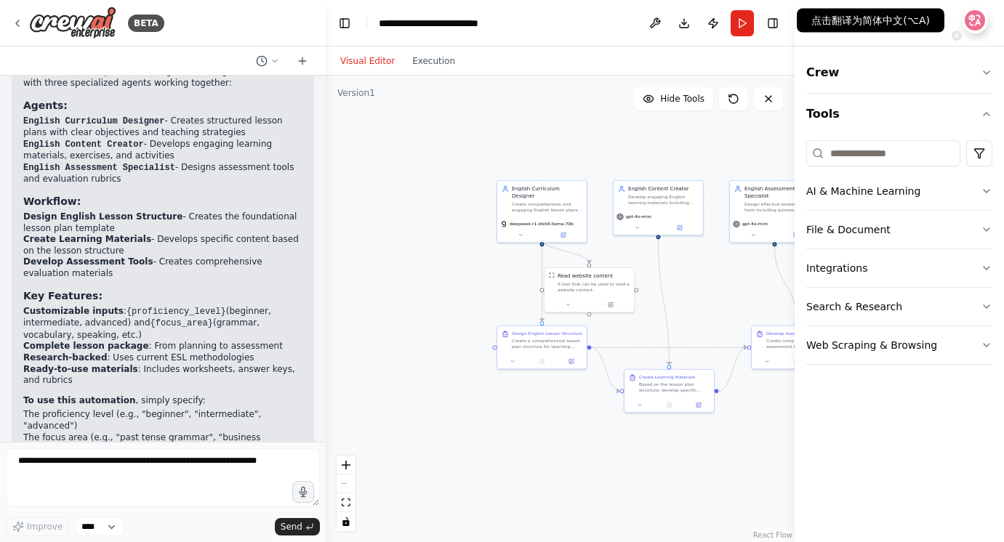
drag, startPoint x: 987, startPoint y: 115, endPoint x: 975, endPoint y: 5, distance: 110.5
click at [907, 5] on html "BETA I want to create a flow to automatically teach English 09:36 PM ▶ Thought …" at bounding box center [502, 271] width 1004 height 542
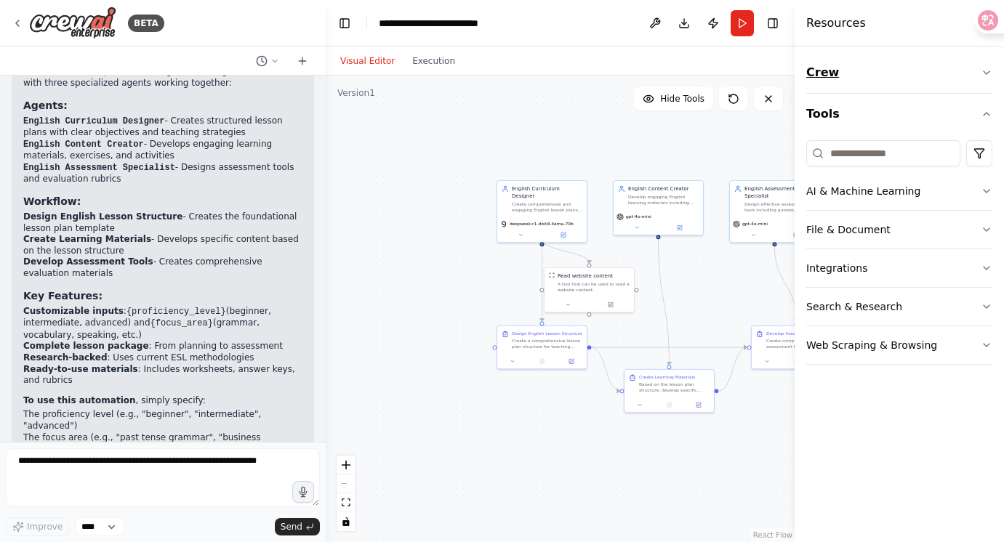
click at [813, 71] on button "Crew" at bounding box center [899, 72] width 186 height 41
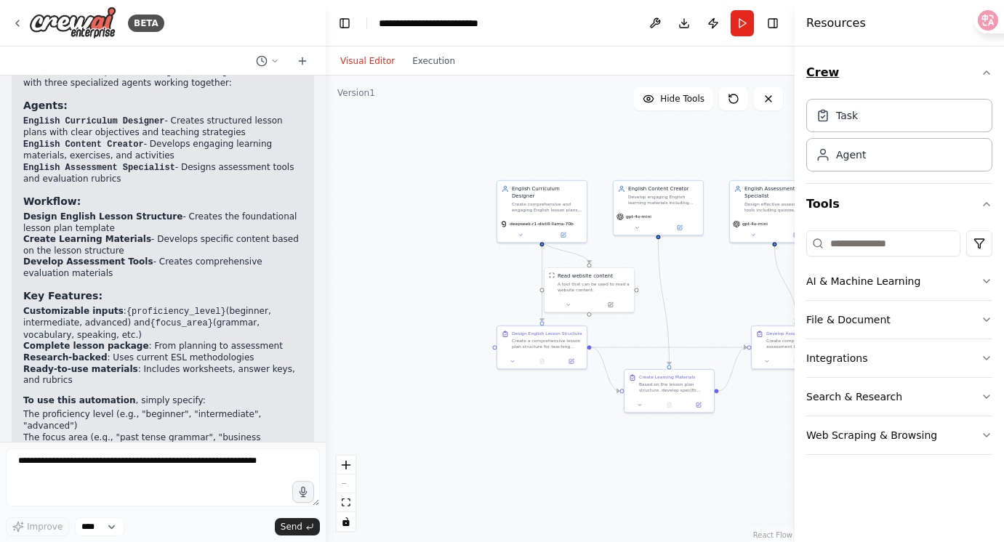
click at [813, 71] on button "Crew" at bounding box center [899, 72] width 186 height 41
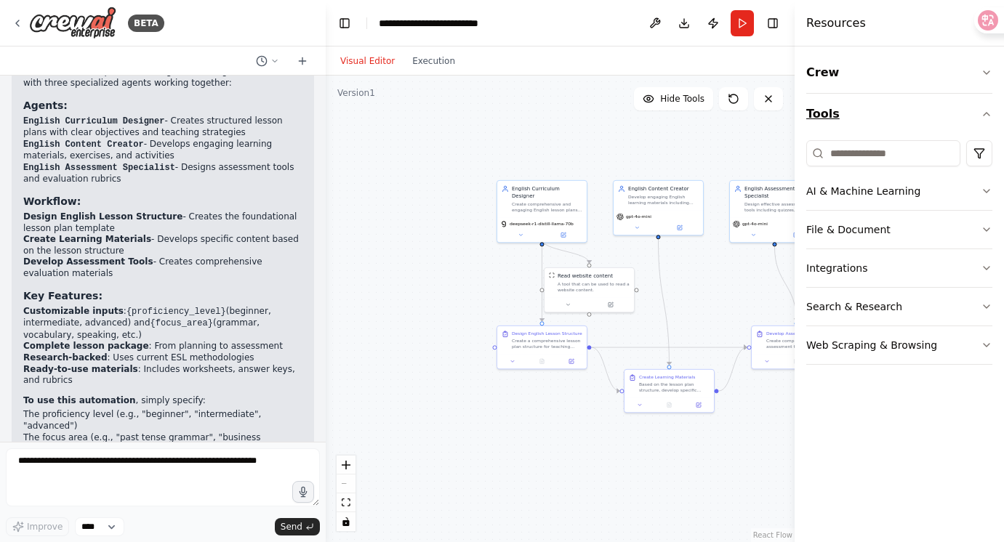
click at [826, 113] on button "Tools" at bounding box center [899, 114] width 186 height 41
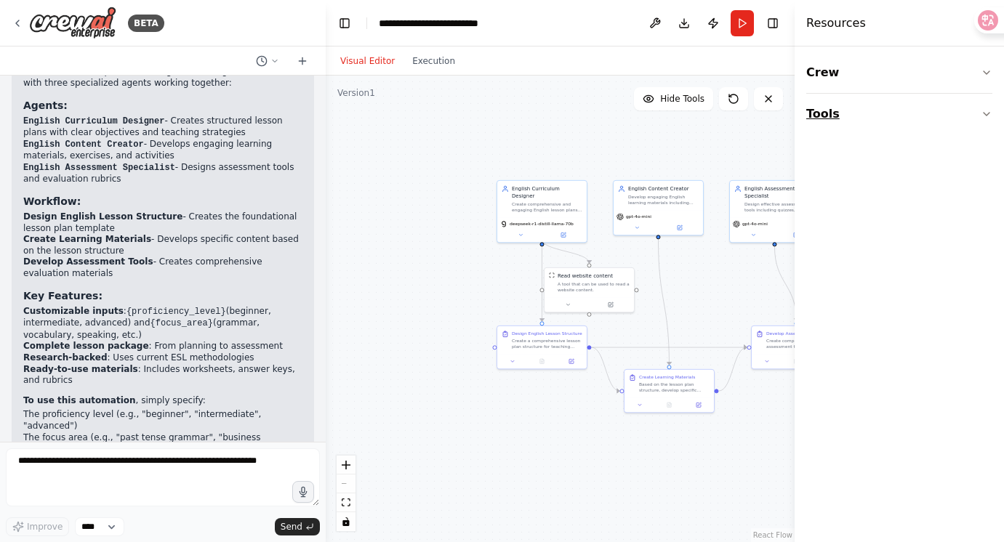
click at [907, 122] on button "Tools" at bounding box center [899, 114] width 186 height 41
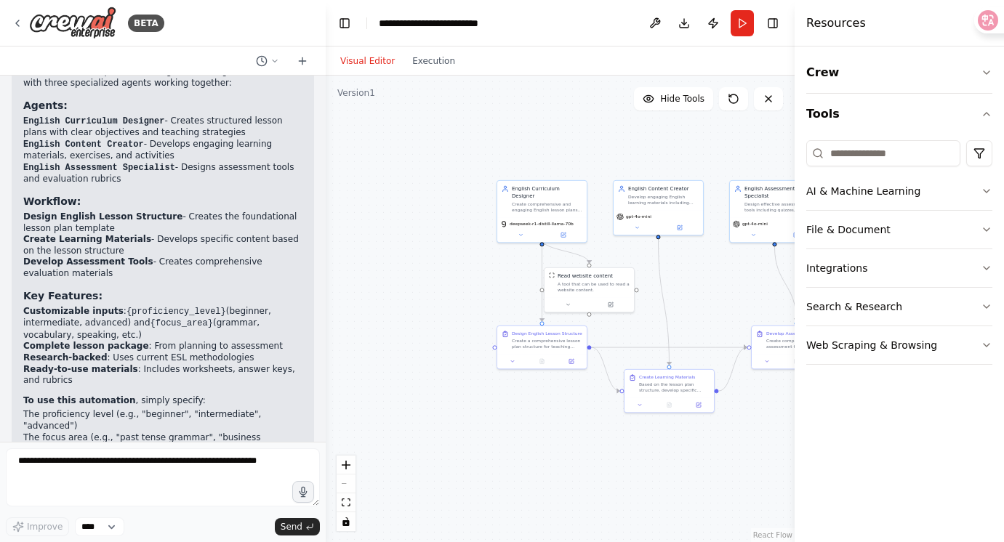
click at [752, 301] on div ".deletable-edge-delete-btn { width: 20px; height: 20px; border: 0px solid #ffff…" at bounding box center [560, 309] width 469 height 467
click at [850, 25] on h4 "Resources" at bounding box center [836, 23] width 60 height 17
click at [779, 17] on button "Toggle Right Sidebar" at bounding box center [773, 23] width 20 height 20
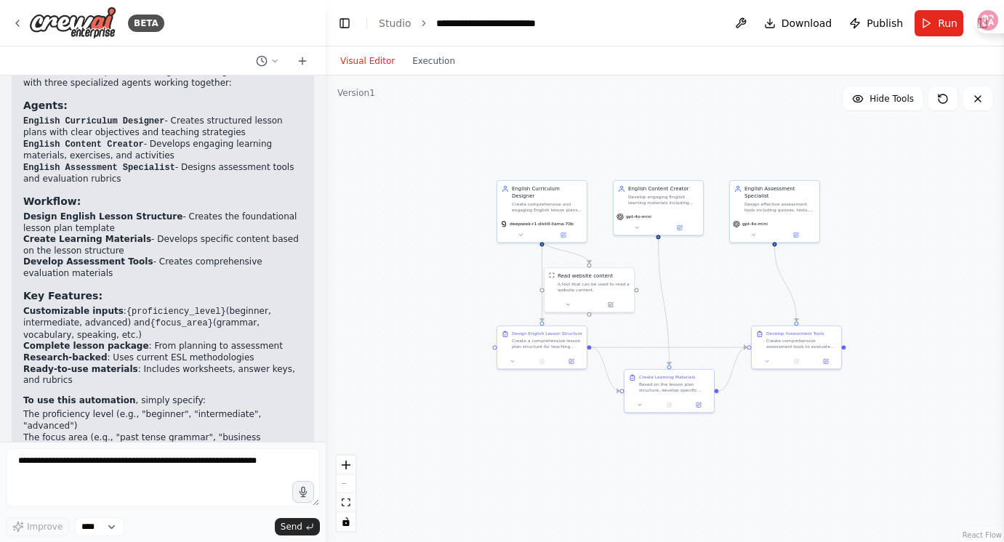
click at [735, 401] on div ".deletable-edge-delete-btn { width: 20px; height: 20px; border: 0px solid #ffff…" at bounding box center [665, 309] width 678 height 467
click at [687, 399] on button at bounding box center [698, 403] width 25 height 9
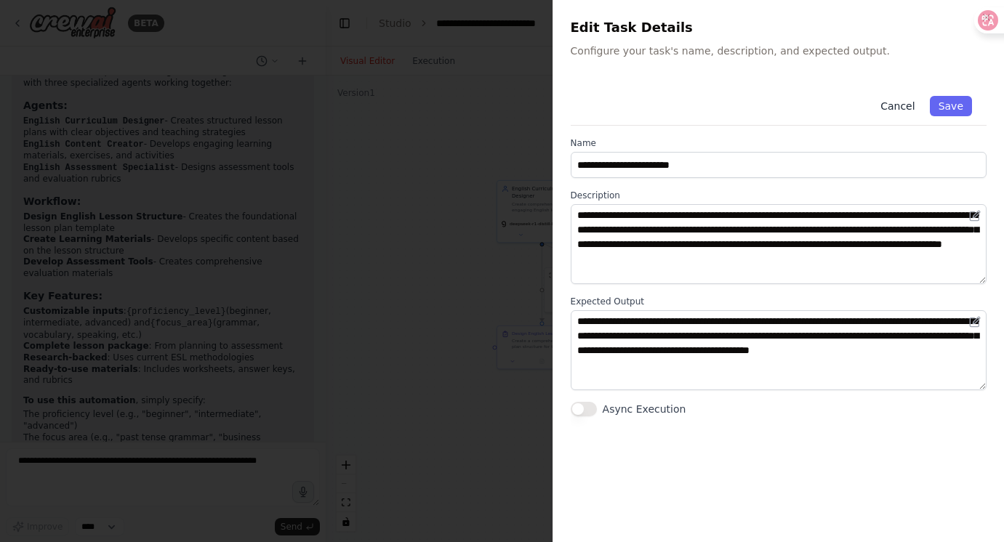
click at [898, 109] on button "Cancel" at bounding box center [898, 106] width 52 height 20
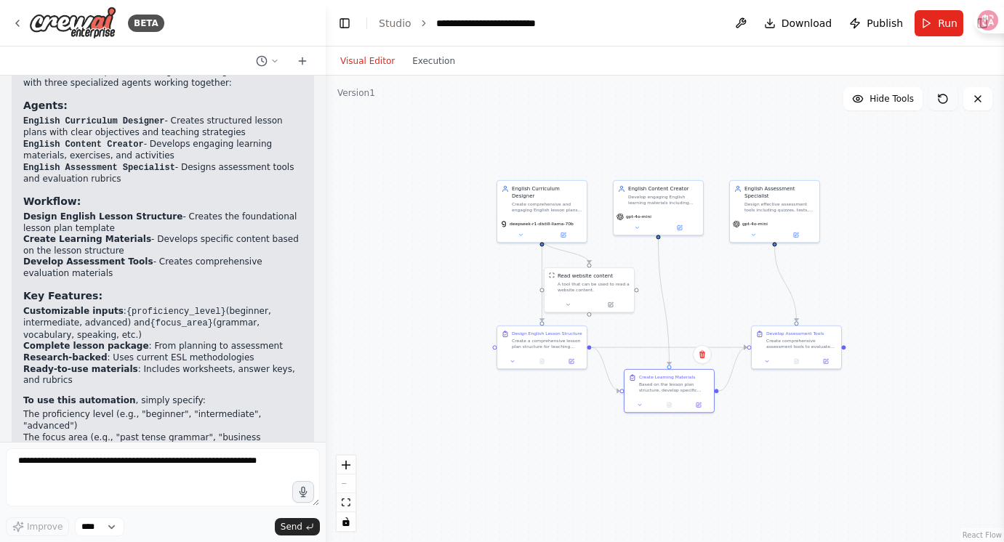
click at [907, 108] on button at bounding box center [942, 98] width 29 height 23
click at [907, 100] on icon at bounding box center [943, 99] width 12 height 12
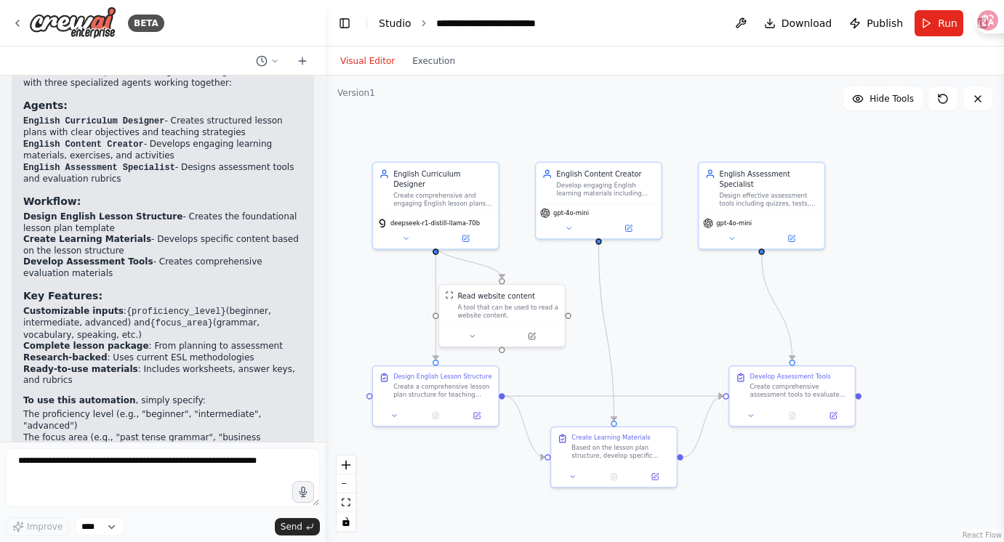
click at [398, 24] on link "Studio" at bounding box center [395, 23] width 33 height 12
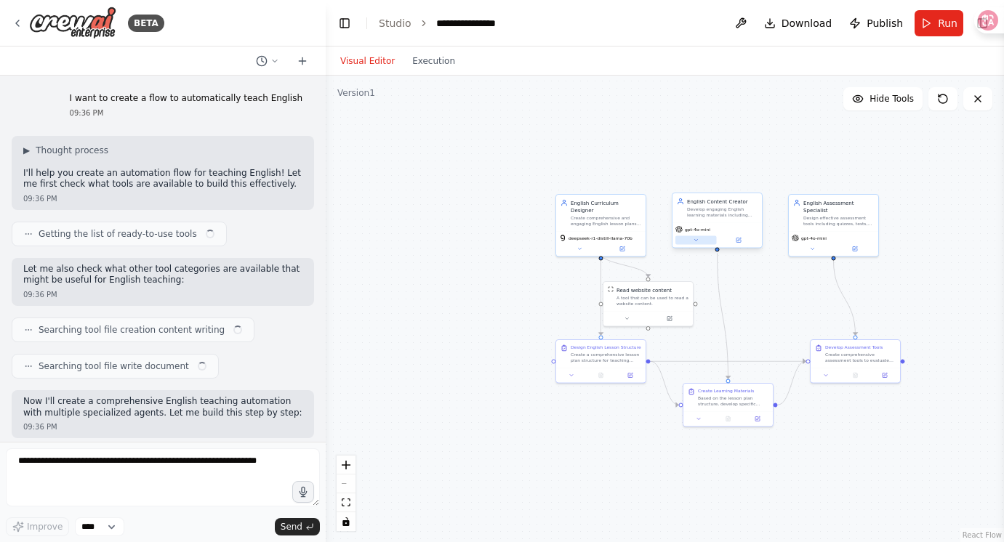
scroll to position [933, 0]
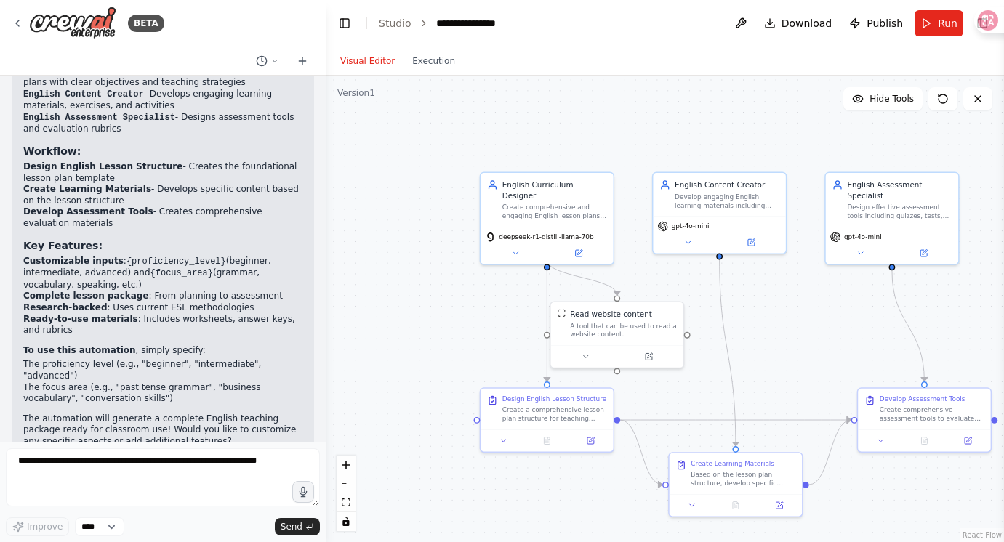
click at [749, 133] on div ".deletable-edge-delete-btn { width: 20px; height: 20px; border: 0px solid #ffff…" at bounding box center [665, 309] width 678 height 467
click at [350, 23] on button "Toggle Left Sidebar" at bounding box center [344, 23] width 20 height 20
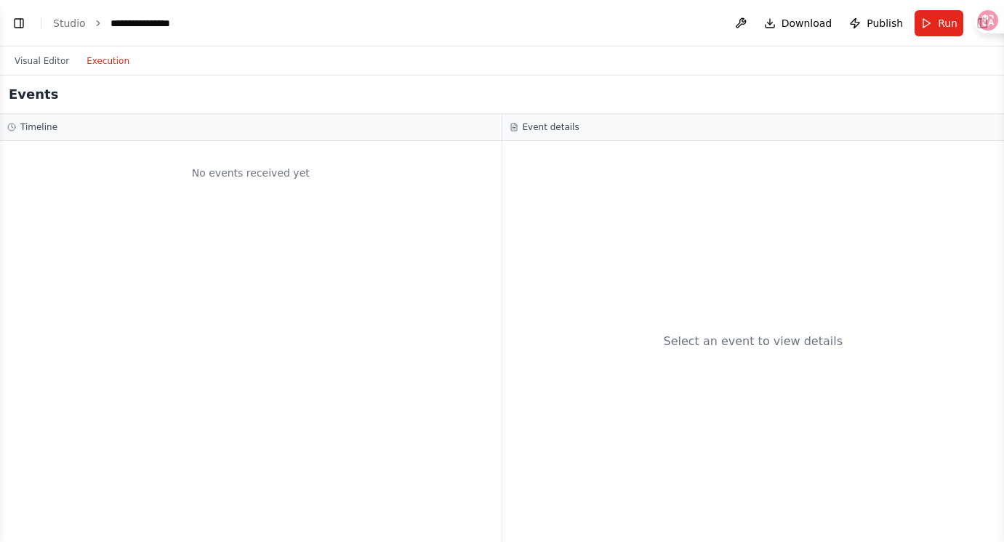
click at [100, 57] on button "Execution" at bounding box center [108, 60] width 60 height 17
click at [16, 27] on button "Toggle Left Sidebar" at bounding box center [19, 23] width 20 height 20
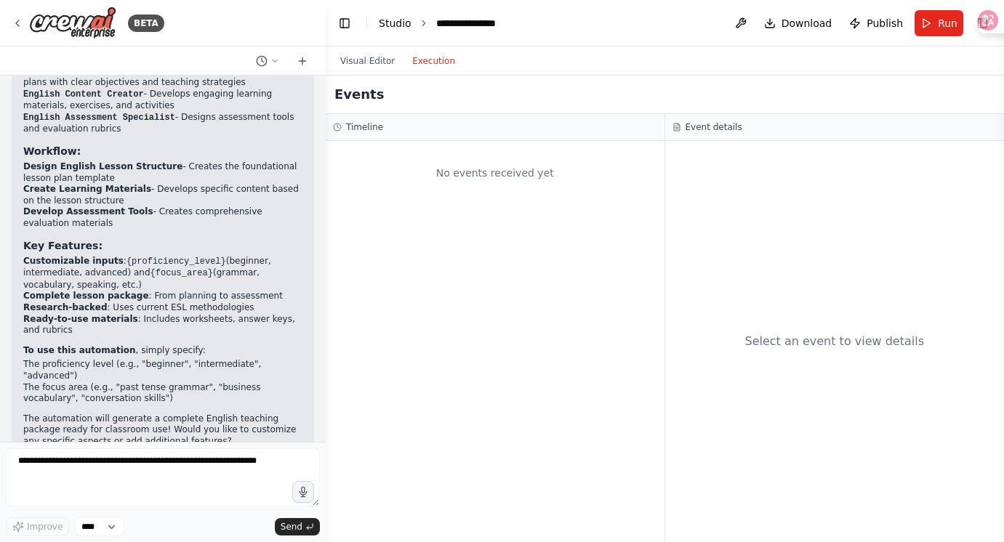
click at [397, 23] on link "Studio" at bounding box center [395, 23] width 33 height 12
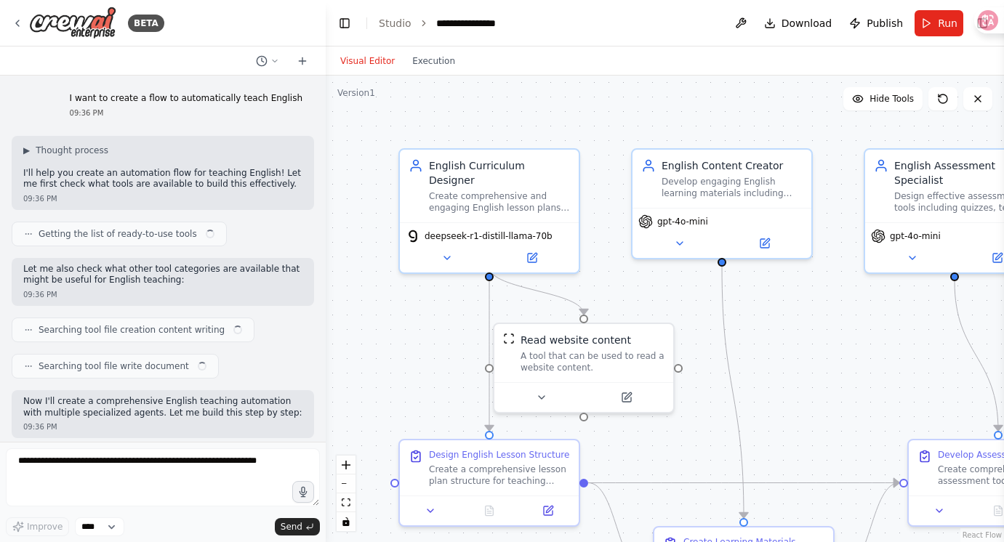
scroll to position [933, 0]
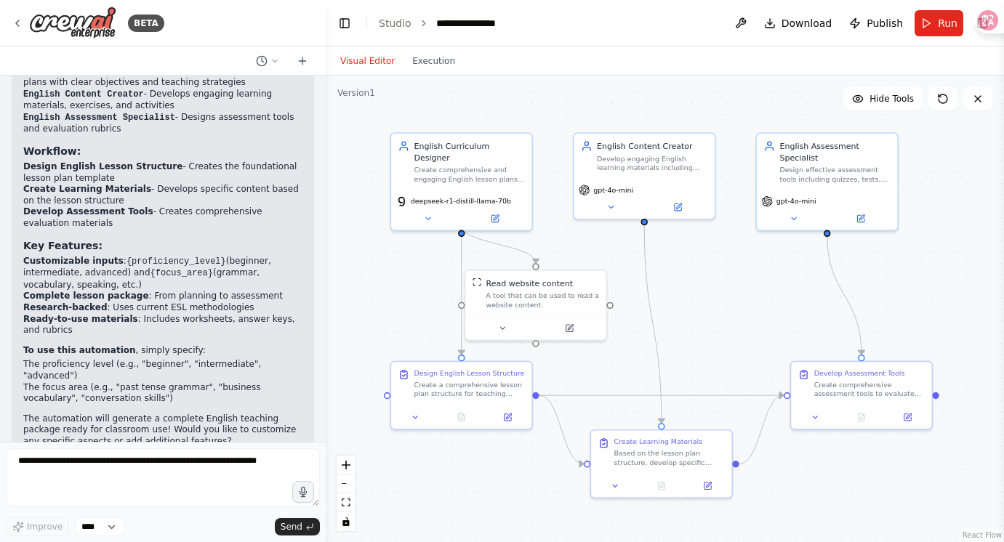
drag, startPoint x: 831, startPoint y: 298, endPoint x: 726, endPoint y: 250, distance: 115.2
click at [726, 250] on div ".deletable-edge-delete-btn { width: 20px; height: 20px; border: 0px solid #ffff…" at bounding box center [665, 309] width 678 height 467
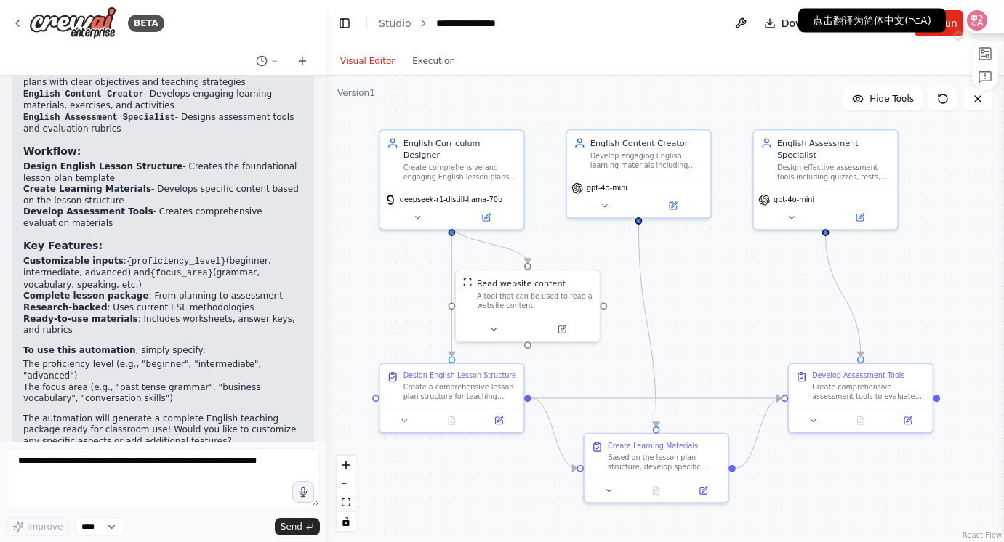
click at [984, 19] on icon at bounding box center [977, 20] width 20 height 20
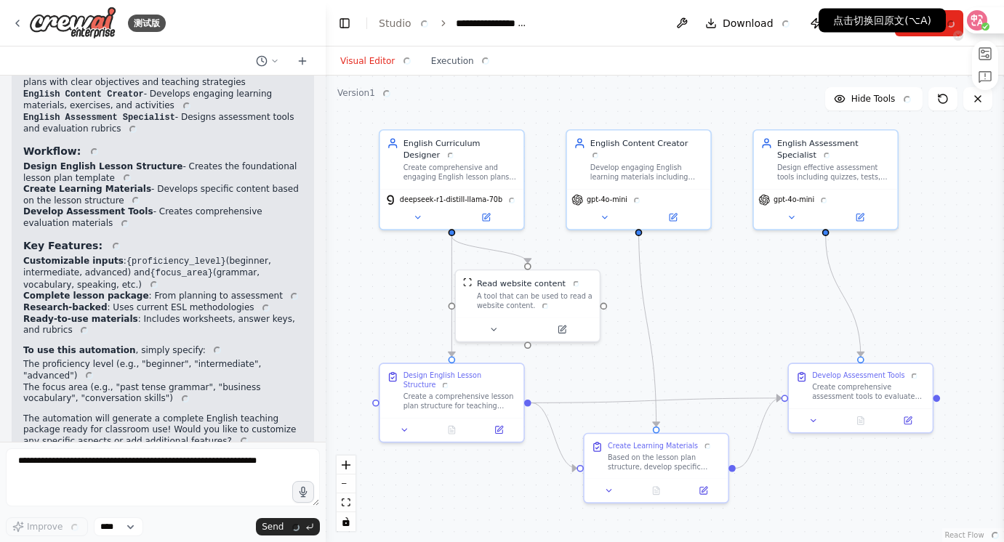
scroll to position [842, 0]
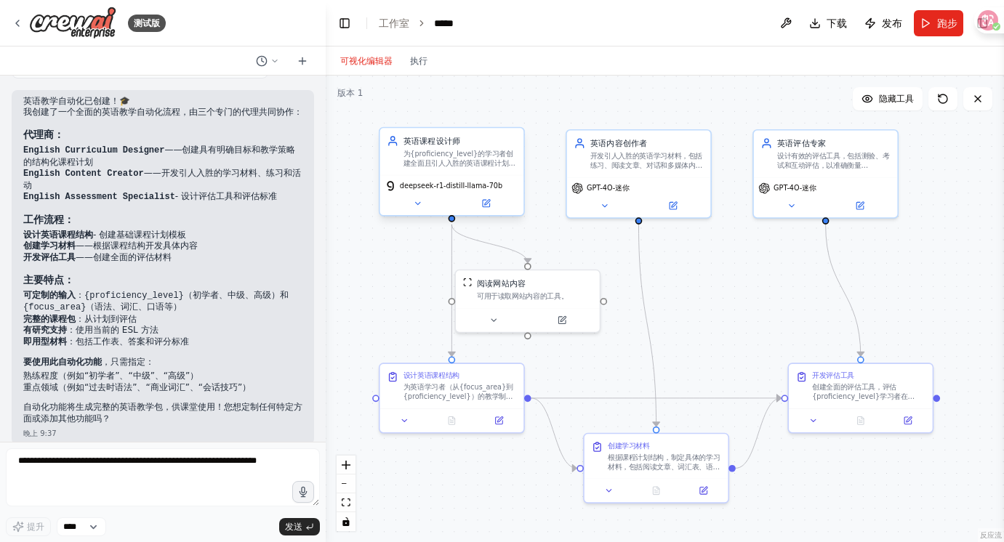
click at [475, 172] on div "英语课程设计师 为{proficiency_level}的学习者创建全面且引人入胜的英语课程计划，重点关注{focus_area}，确保课程结构合理、循序渐进…" at bounding box center [452, 151] width 144 height 47
click at [456, 170] on div "英语课程设计师 为{proficiency_level}的学习者创建全面且引人入胜的英语课程计划，重点关注{focus_area}，确保课程结构合理、循序渐进…" at bounding box center [452, 151] width 144 height 47
click at [453, 189] on span "deepseek-r1-distill-llama-70b" at bounding box center [451, 185] width 103 height 9
click at [451, 162] on font "为{proficiency_level}的学习者创建全面且引人入胜的英语课程计划，重点关注{focus_area}，确保课程结构合理、循序渐进，并包含明确的学…" at bounding box center [459, 173] width 112 height 46
click at [449, 143] on font "英语课程设计师" at bounding box center [431, 141] width 57 height 9
